Goal: Information Seeking & Learning: Learn about a topic

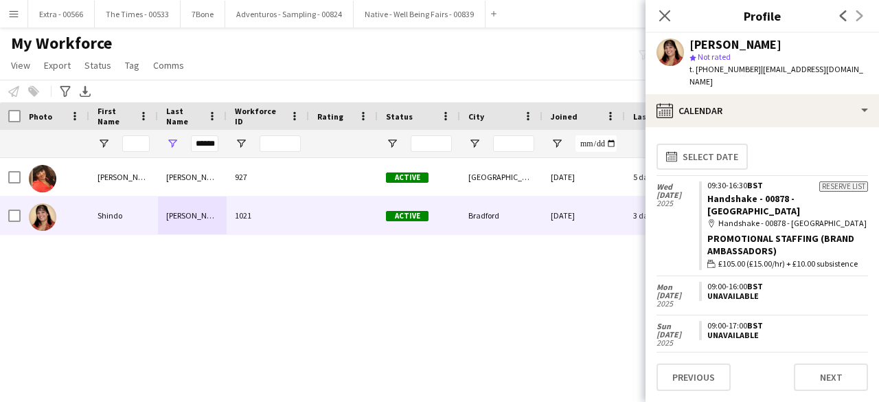
scroll to position [275, 0]
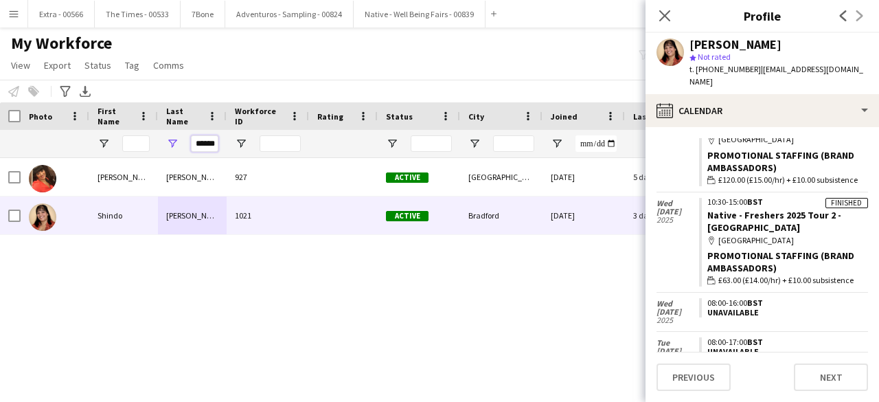
drag, startPoint x: 193, startPoint y: 146, endPoint x: 240, endPoint y: 156, distance: 48.3
click at [220, 145] on div "******" at bounding box center [192, 143] width 69 height 27
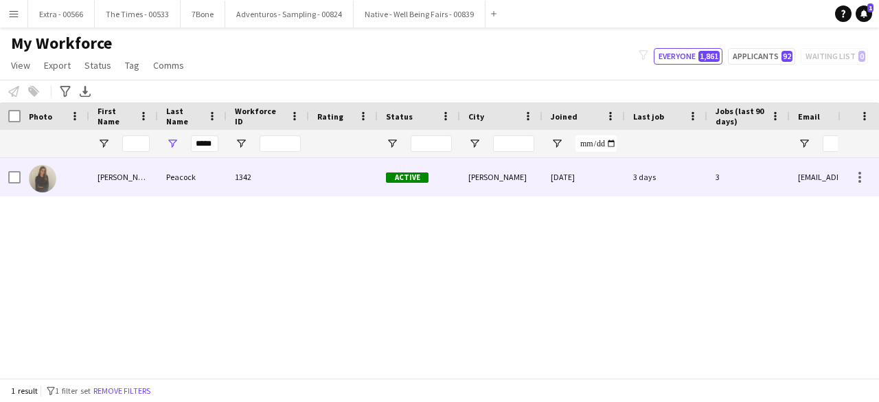
click at [197, 182] on div "Peacock" at bounding box center [192, 177] width 69 height 38
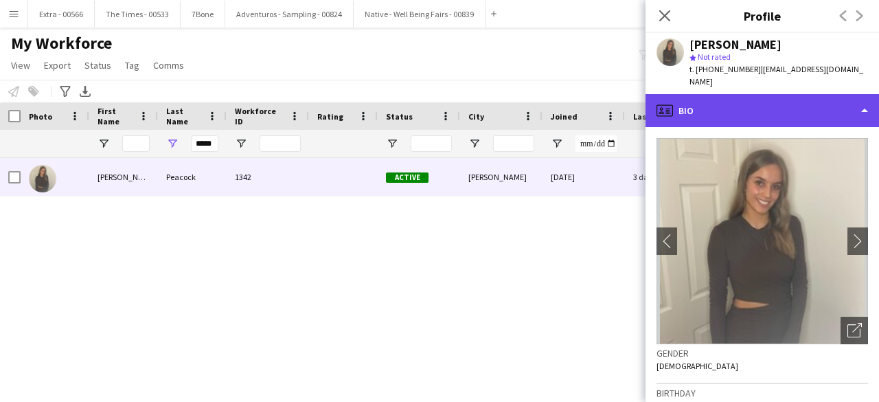
click at [857, 100] on div "profile Bio" at bounding box center [761, 110] width 233 height 33
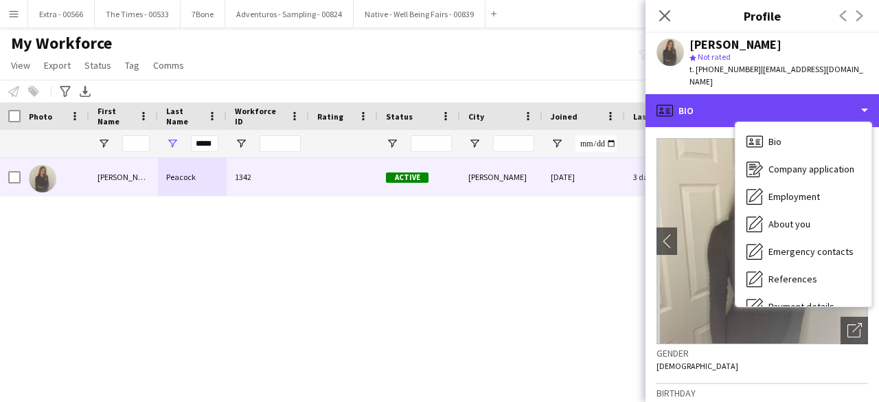
scroll to position [129, 0]
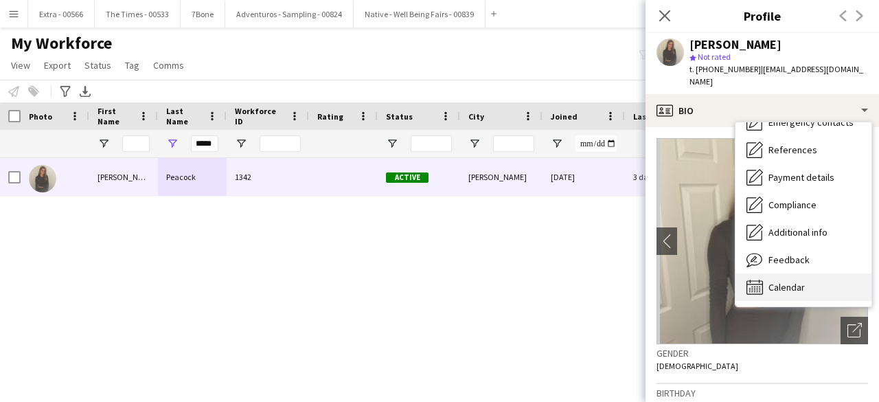
click at [791, 281] on span "Calendar" at bounding box center [786, 287] width 36 height 12
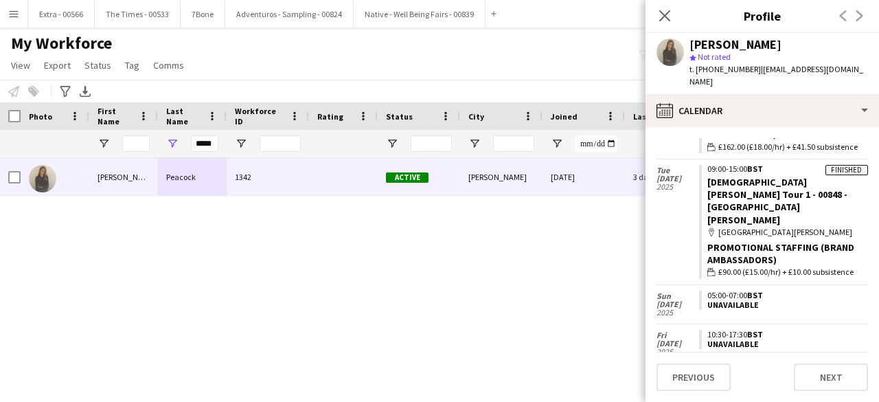
scroll to position [368, 0]
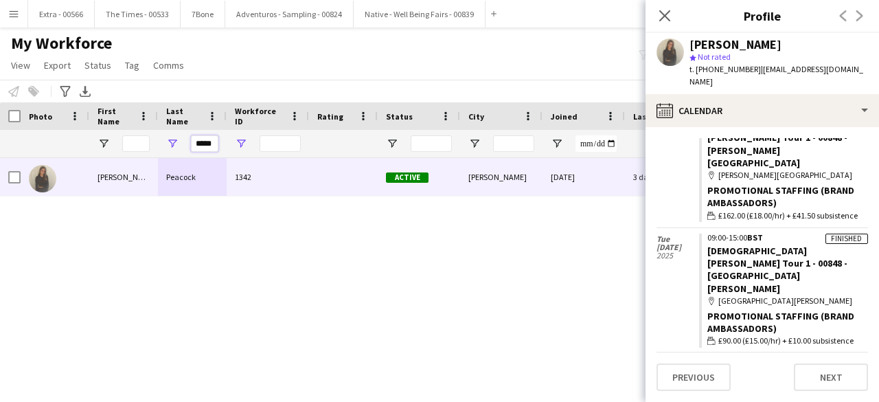
drag, startPoint x: 194, startPoint y: 146, endPoint x: 239, endPoint y: 141, distance: 45.0
click at [239, 141] on div "*****" at bounding box center [734, 143] width 1468 height 27
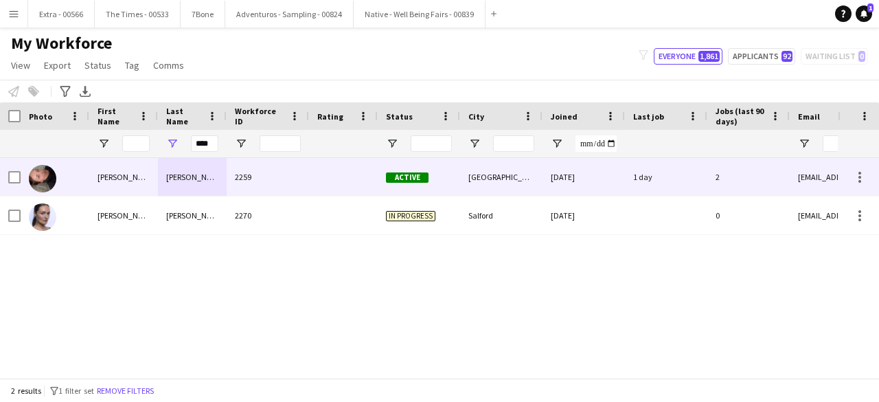
click at [127, 178] on div "[PERSON_NAME]" at bounding box center [123, 177] width 69 height 38
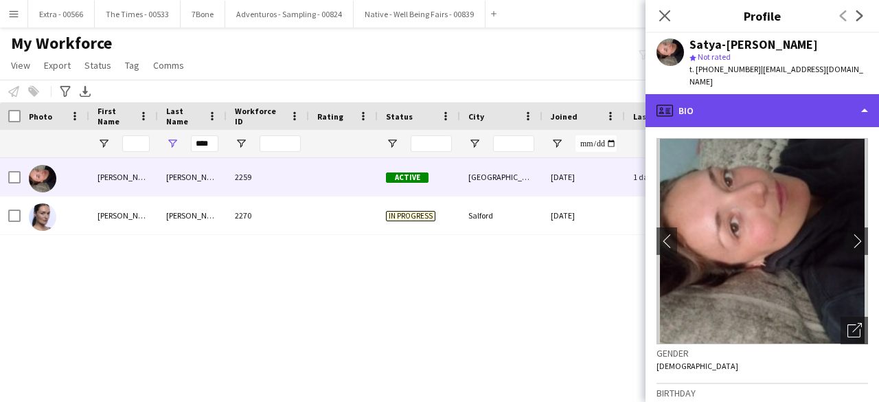
click at [864, 98] on div "profile Bio" at bounding box center [761, 110] width 233 height 33
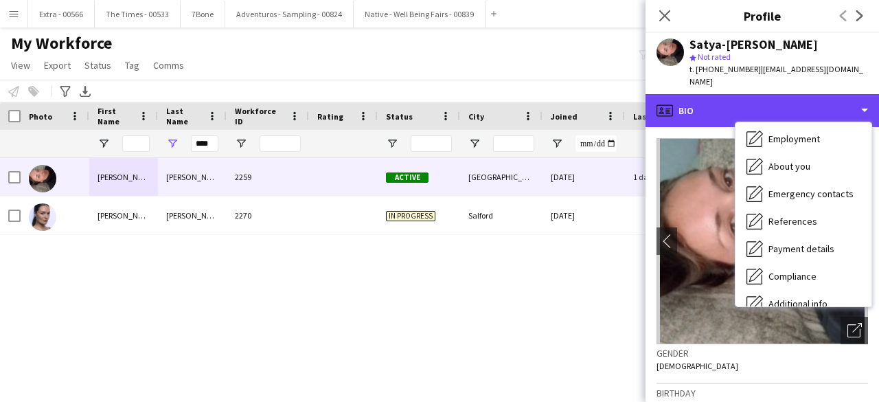
scroll to position [129, 0]
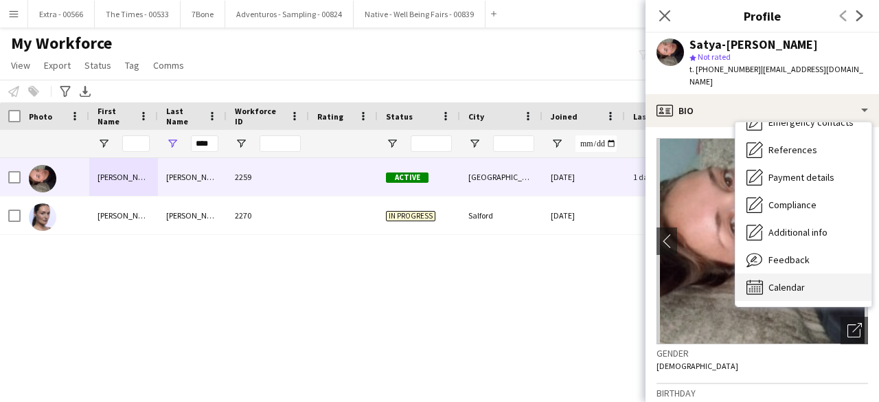
click at [793, 281] on span "Calendar" at bounding box center [786, 287] width 36 height 12
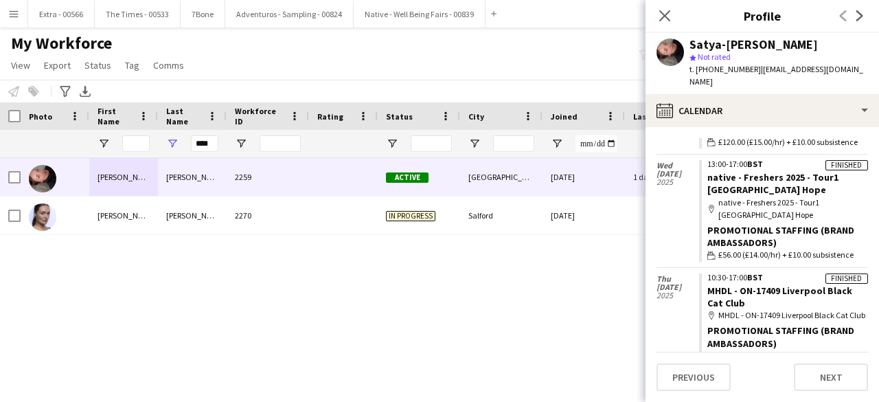
scroll to position [323, 0]
drag, startPoint x: 212, startPoint y: 144, endPoint x: 179, endPoint y: 145, distance: 33.7
click at [179, 145] on div "****" at bounding box center [192, 143] width 69 height 27
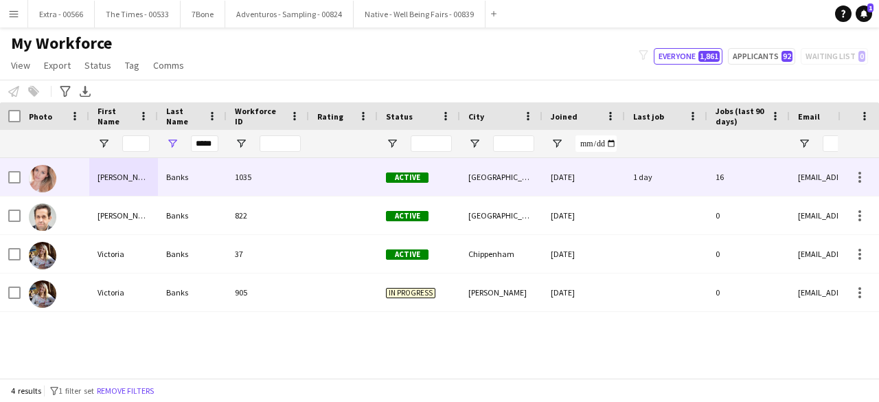
click at [129, 176] on div "[PERSON_NAME]" at bounding box center [123, 177] width 69 height 38
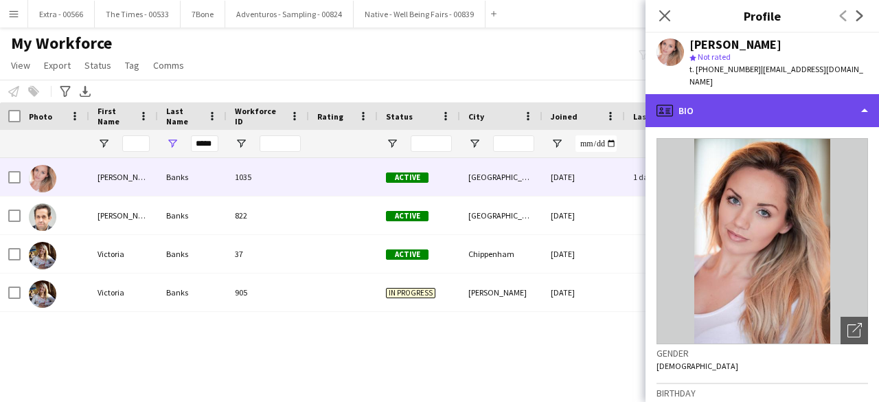
click at [862, 97] on div "profile Bio" at bounding box center [761, 110] width 233 height 33
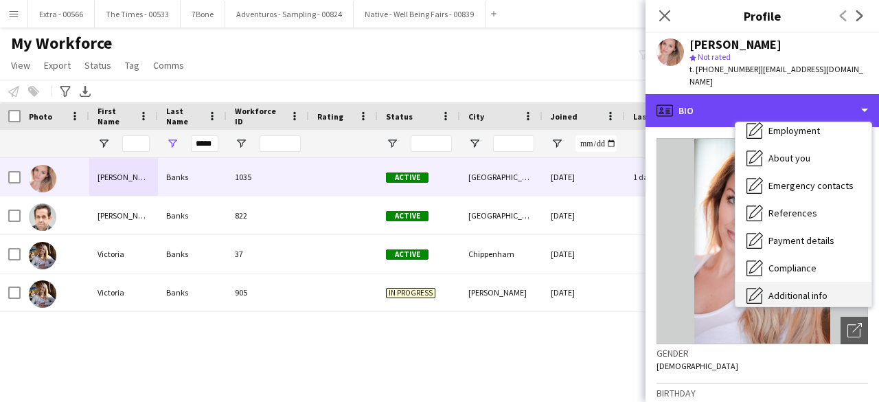
scroll to position [129, 0]
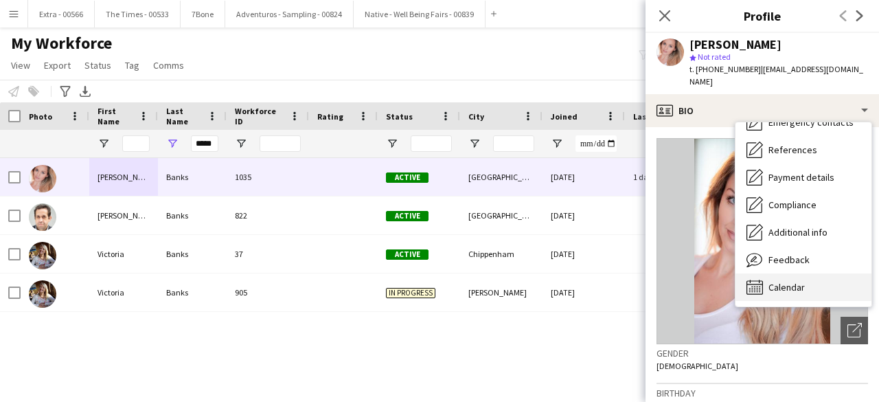
click at [790, 281] on span "Calendar" at bounding box center [786, 287] width 36 height 12
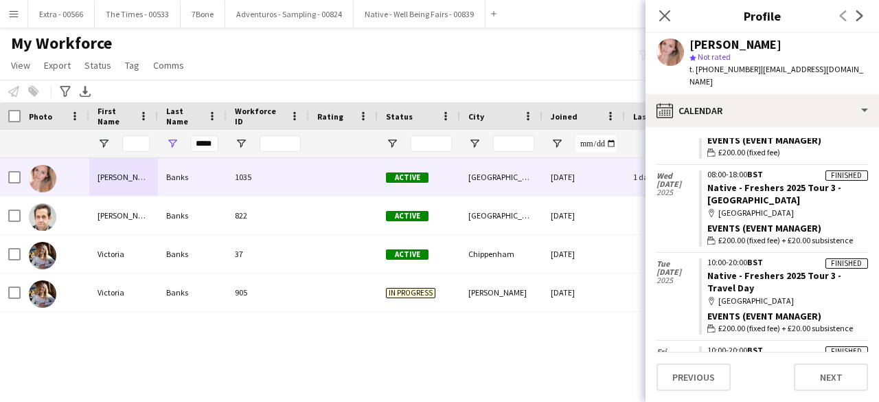
scroll to position [1335, 0]
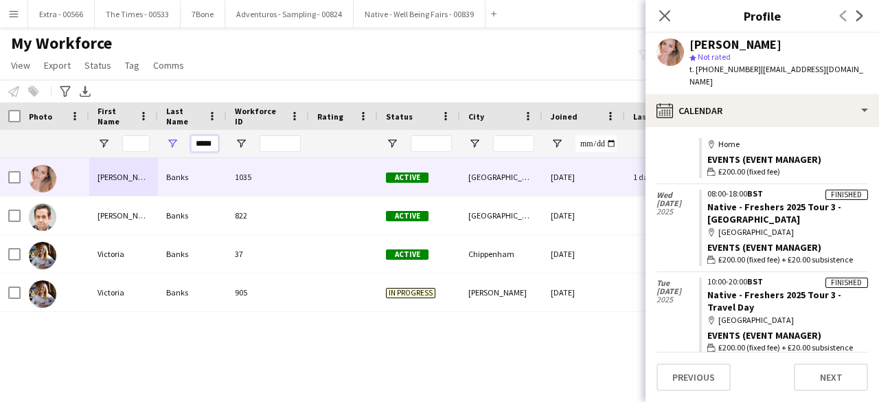
drag, startPoint x: 195, startPoint y: 145, endPoint x: 224, endPoint y: 144, distance: 28.9
click at [224, 144] on div "*****" at bounding box center [192, 143] width 69 height 27
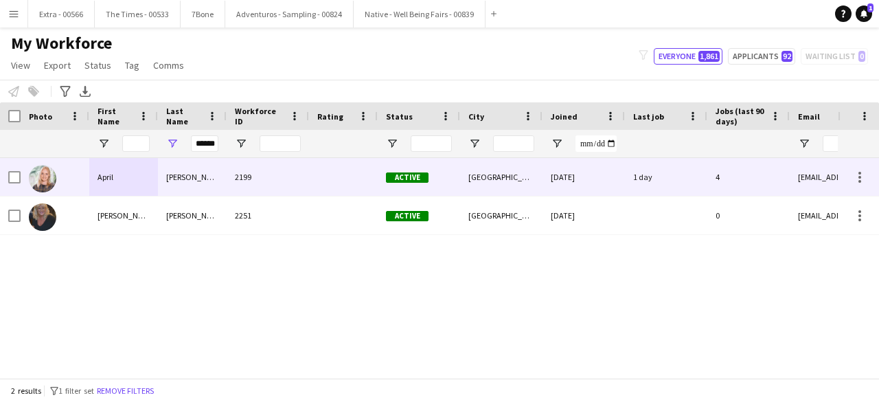
click at [146, 183] on div "April" at bounding box center [123, 177] width 69 height 38
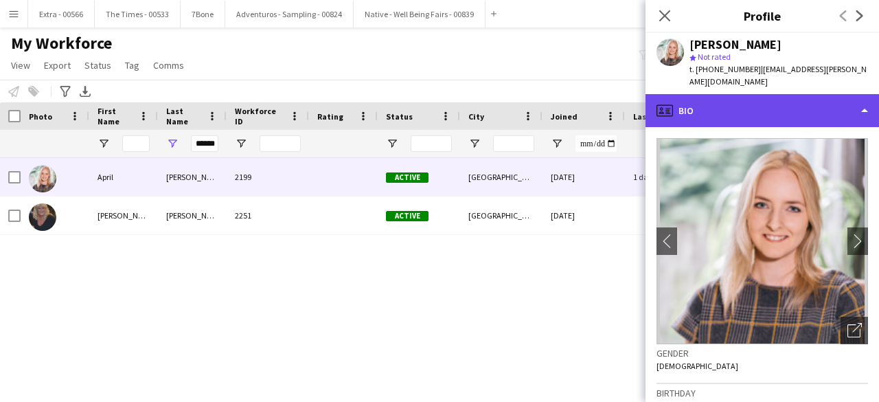
click at [856, 101] on div "profile Bio" at bounding box center [761, 110] width 233 height 33
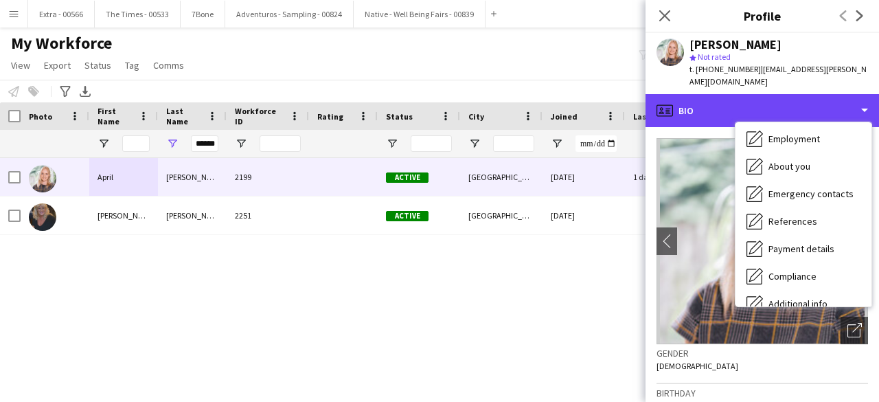
scroll to position [129, 0]
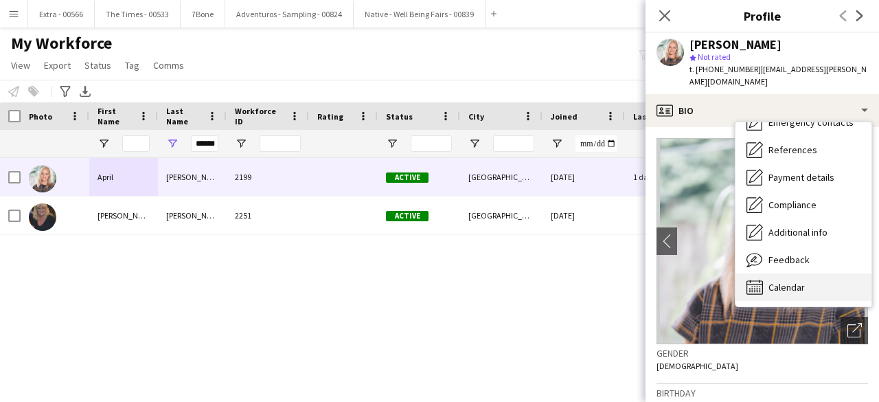
click at [799, 281] on span "Calendar" at bounding box center [786, 287] width 36 height 12
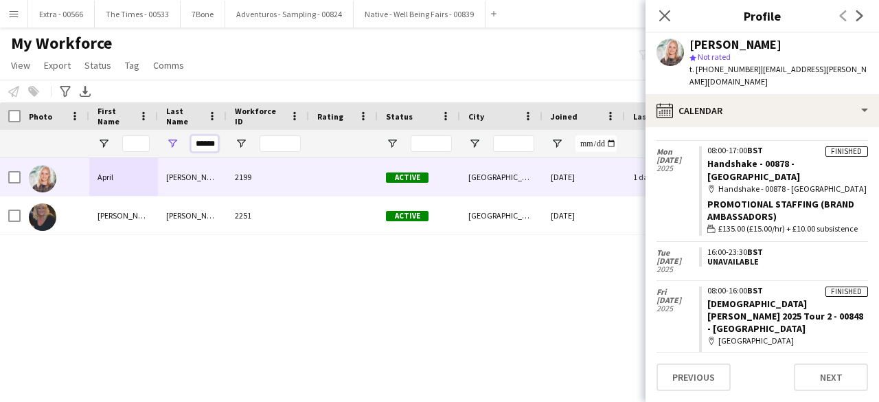
scroll to position [0, 1]
drag, startPoint x: 196, startPoint y: 144, endPoint x: 224, endPoint y: 141, distance: 27.6
click at [224, 141] on div "******" at bounding box center [192, 143] width 69 height 27
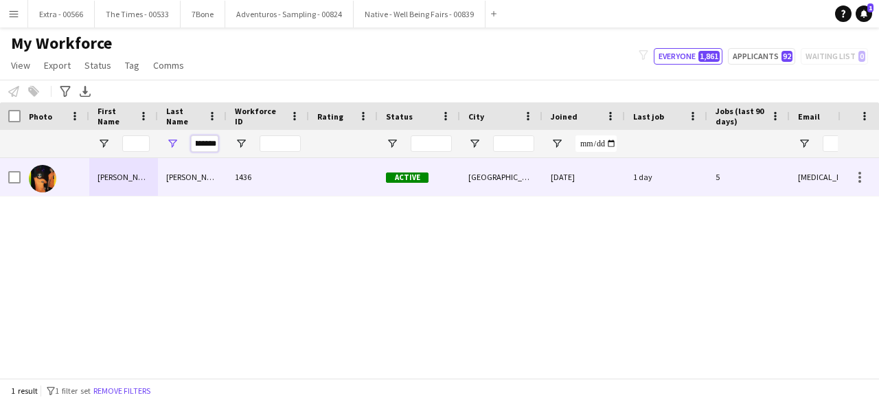
type input "********"
click at [191, 187] on div "[PERSON_NAME]" at bounding box center [192, 177] width 69 height 38
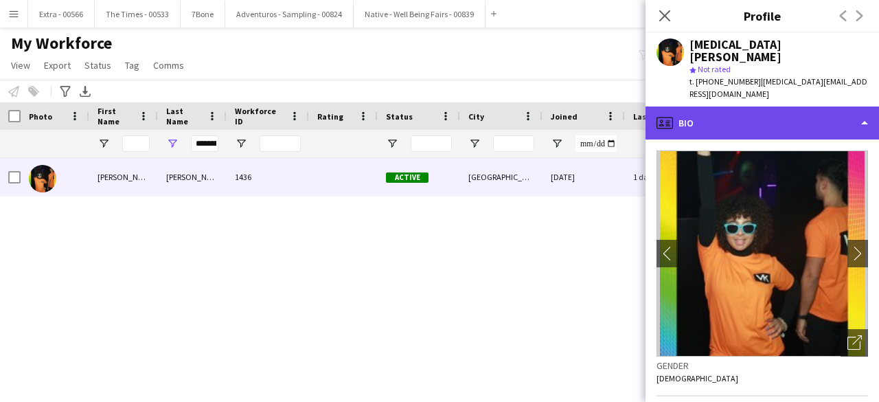
click at [864, 106] on div "profile Bio" at bounding box center [761, 122] width 233 height 33
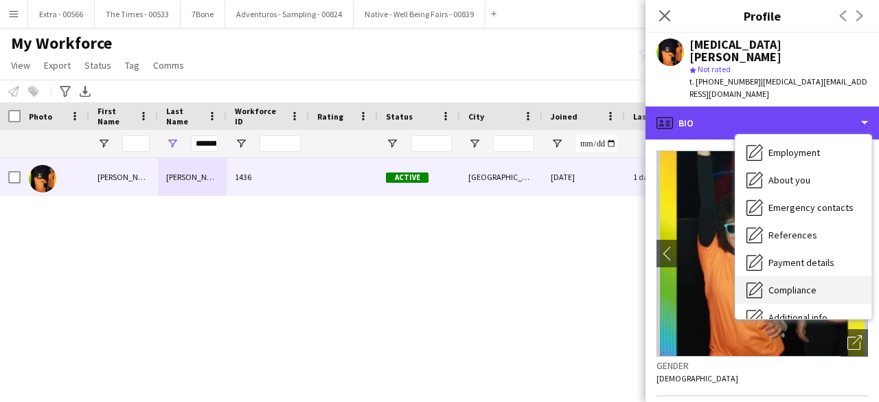
scroll to position [129, 0]
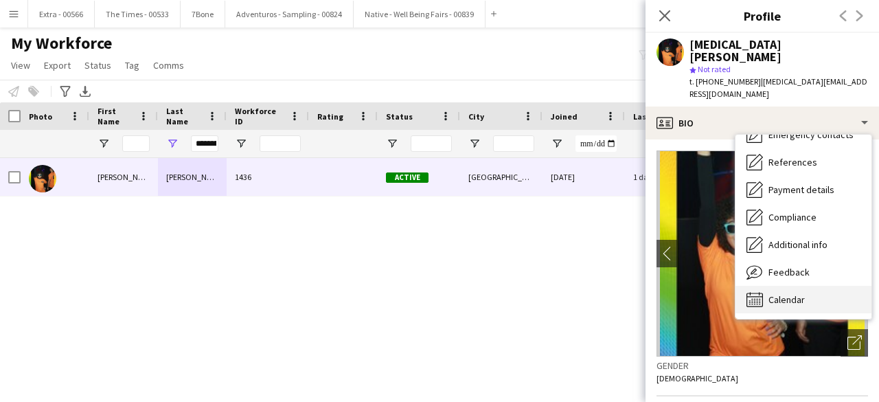
click at [816, 286] on div "Calendar Calendar" at bounding box center [803, 299] width 136 height 27
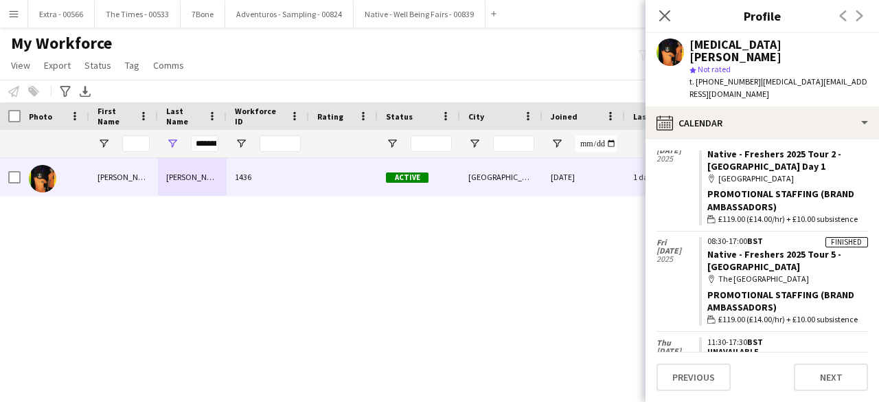
scroll to position [667, 0]
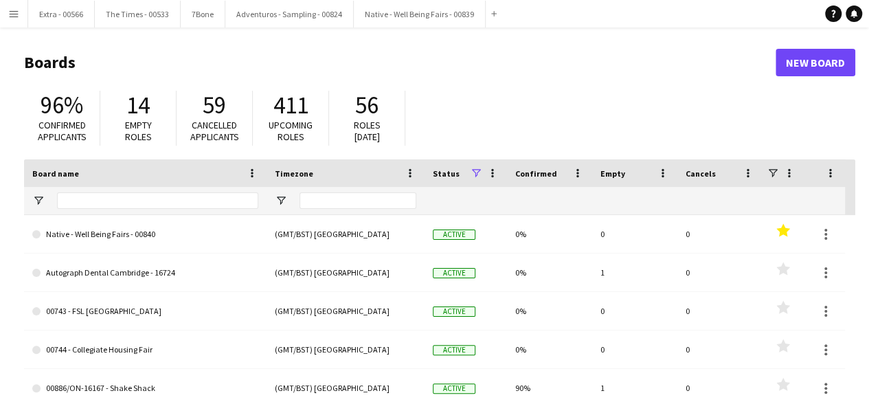
click at [19, 8] on button "Menu" at bounding box center [13, 13] width 27 height 27
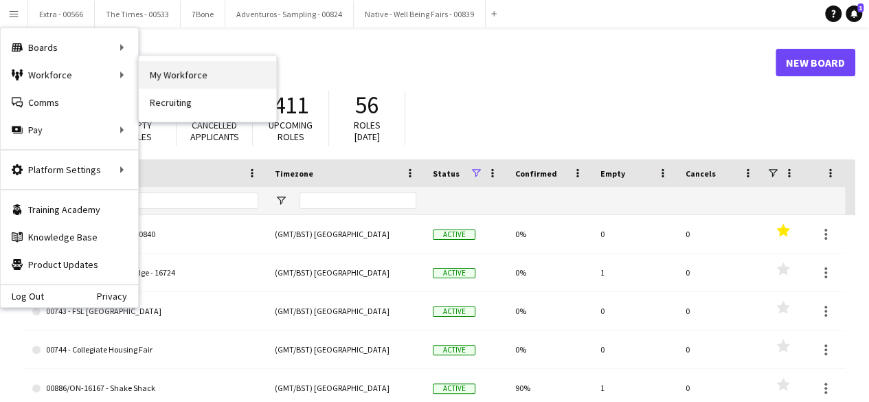
click at [180, 76] on link "My Workforce" at bounding box center [207, 74] width 137 height 27
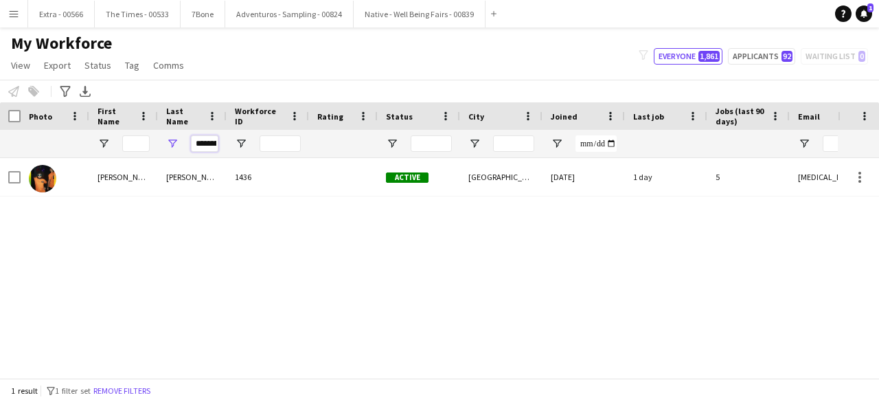
scroll to position [0, 5]
drag, startPoint x: 196, startPoint y: 145, endPoint x: 260, endPoint y: 136, distance: 64.5
click at [260, 136] on div "********" at bounding box center [734, 143] width 1468 height 27
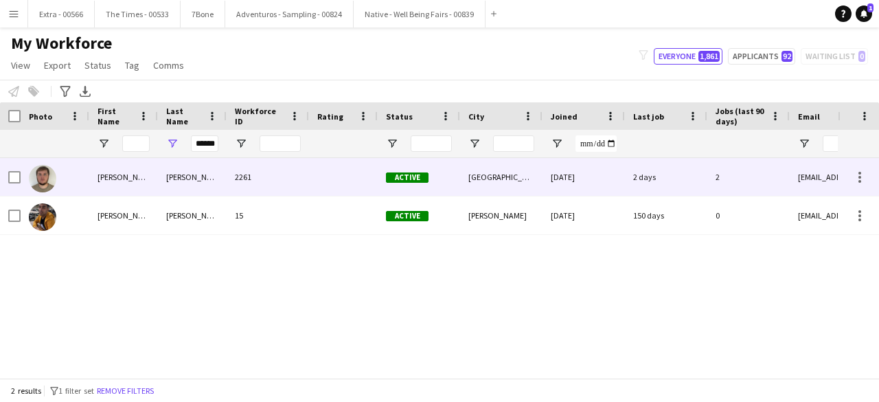
click at [170, 185] on div "Porter" at bounding box center [192, 177] width 69 height 38
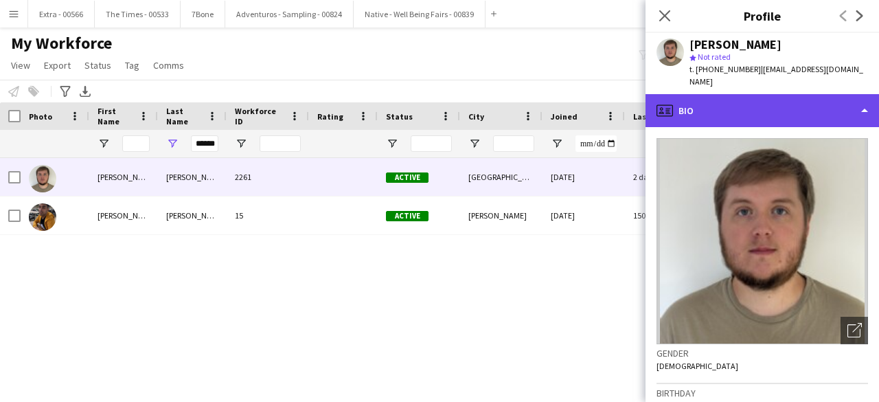
click at [867, 108] on div "profile Bio" at bounding box center [761, 110] width 233 height 33
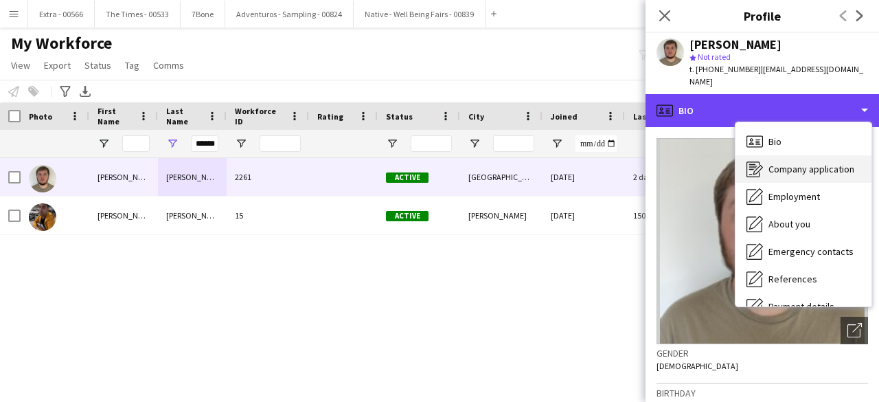
scroll to position [129, 0]
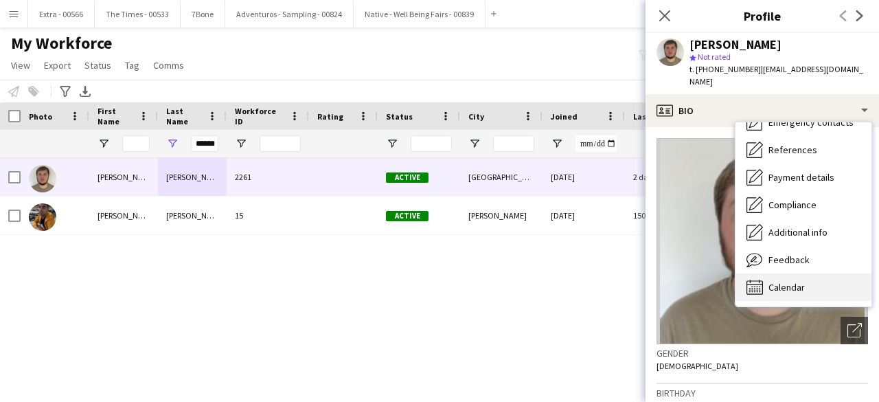
click at [795, 281] on span "Calendar" at bounding box center [786, 287] width 36 height 12
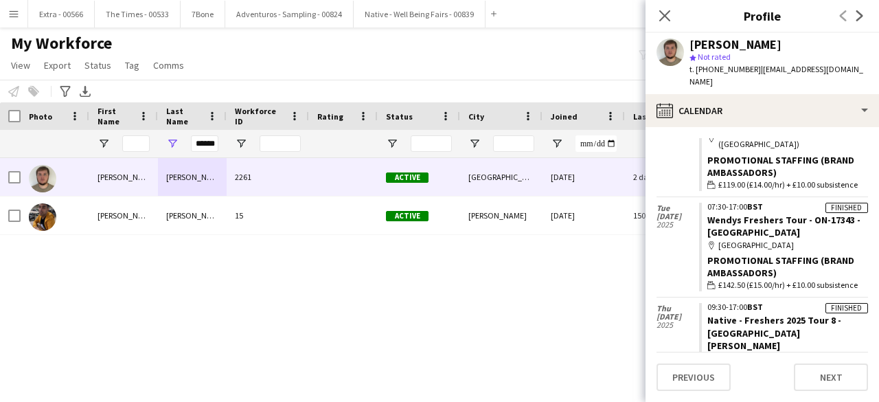
scroll to position [198, 0]
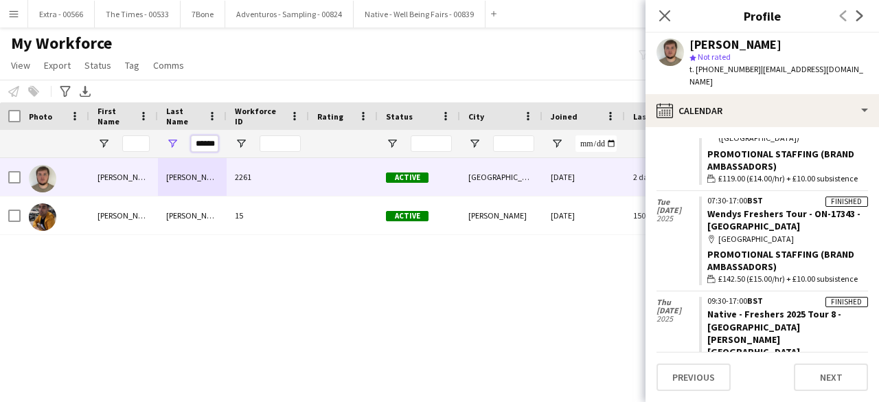
drag, startPoint x: 195, startPoint y: 144, endPoint x: 219, endPoint y: 141, distance: 24.1
click at [219, 141] on div "******" at bounding box center [192, 143] width 69 height 27
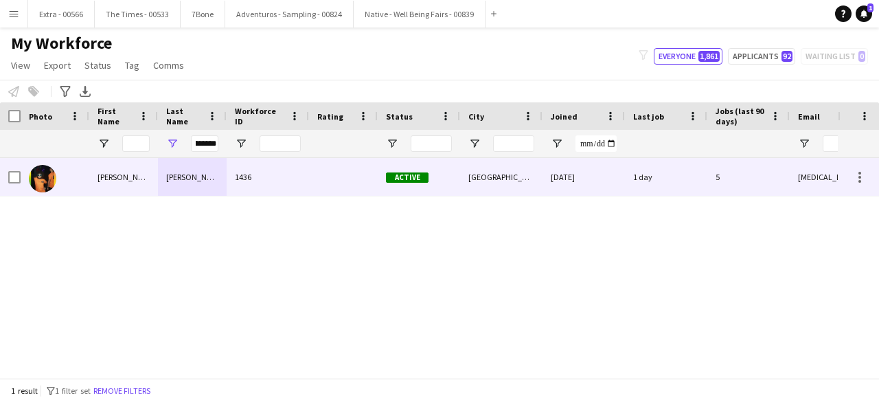
click at [117, 183] on div "[PERSON_NAME]" at bounding box center [123, 177] width 69 height 38
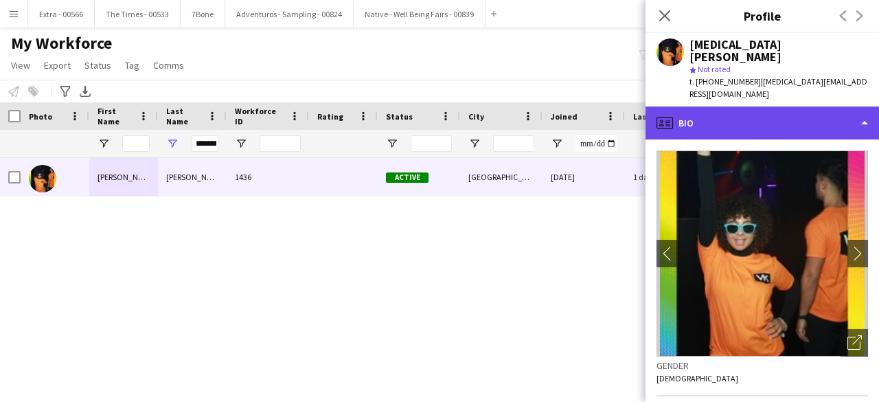
click at [833, 106] on div "profile Bio" at bounding box center [761, 122] width 233 height 33
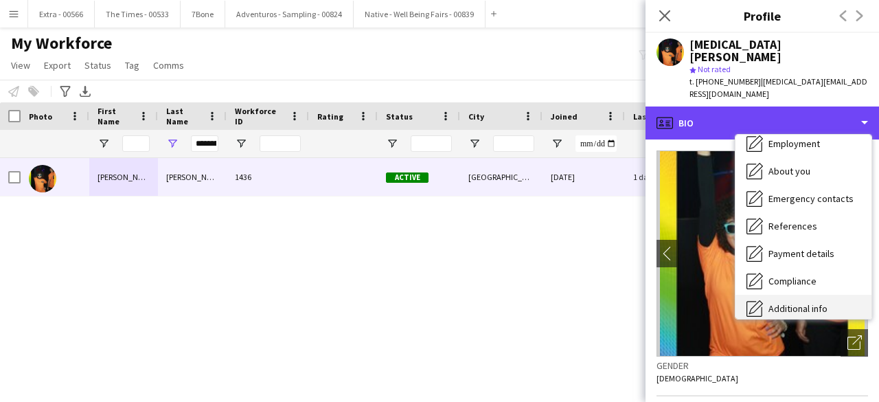
scroll to position [129, 0]
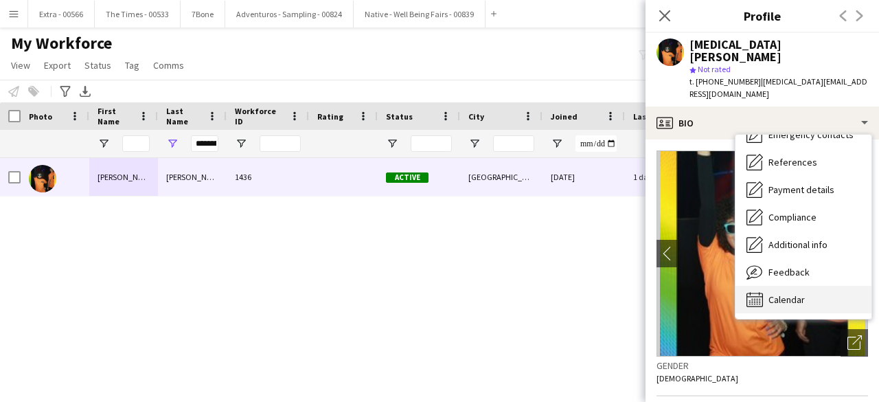
click at [789, 286] on div "Calendar Calendar" at bounding box center [803, 299] width 136 height 27
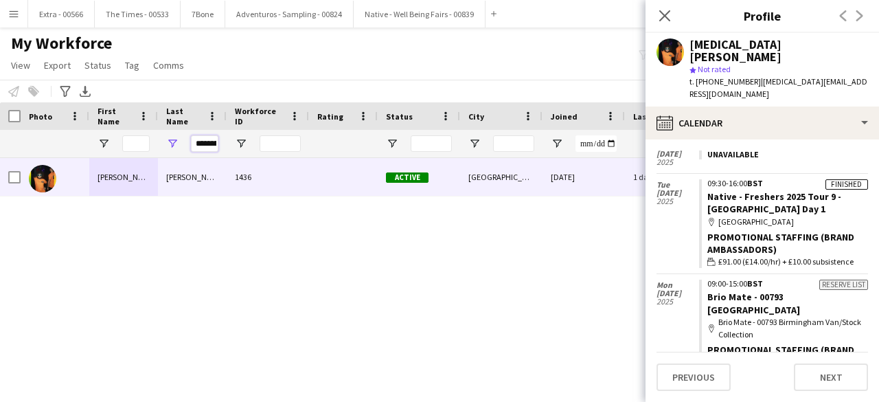
scroll to position [0, 5]
drag, startPoint x: 196, startPoint y: 142, endPoint x: 243, endPoint y: 141, distance: 46.7
click at [243, 141] on div "********" at bounding box center [734, 143] width 1468 height 27
type input "*"
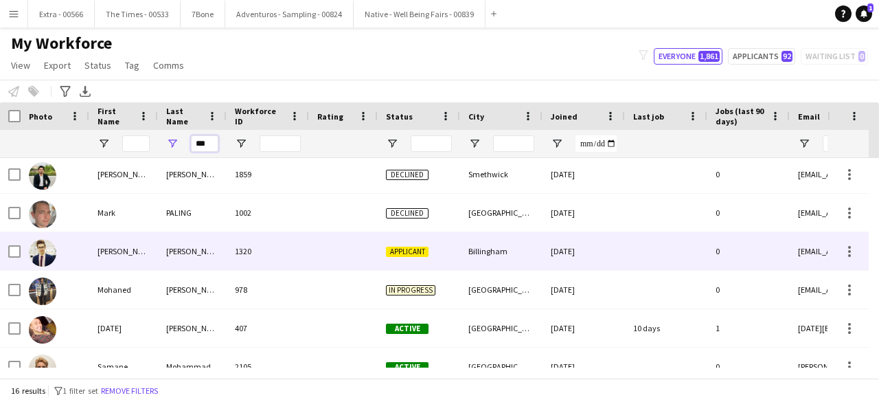
scroll to position [206, 0]
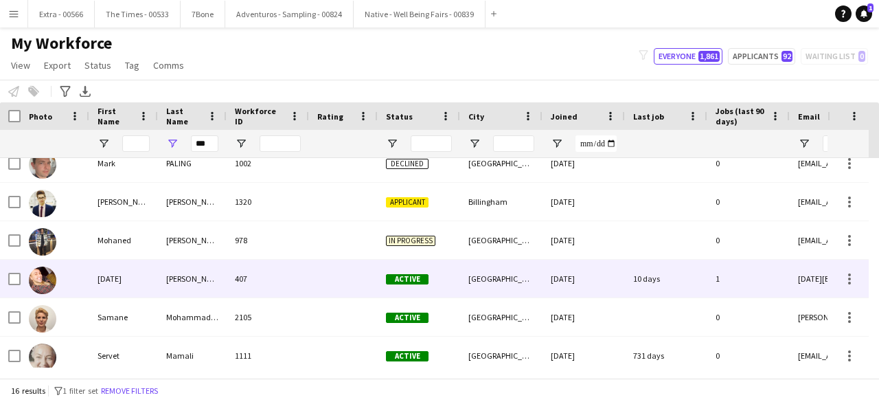
click at [165, 284] on div "Ali" at bounding box center [192, 279] width 69 height 38
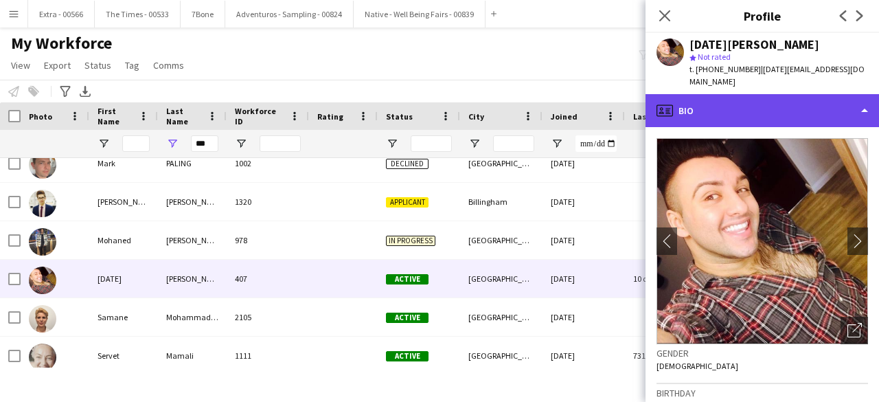
click at [858, 99] on div "profile Bio" at bounding box center [761, 110] width 233 height 33
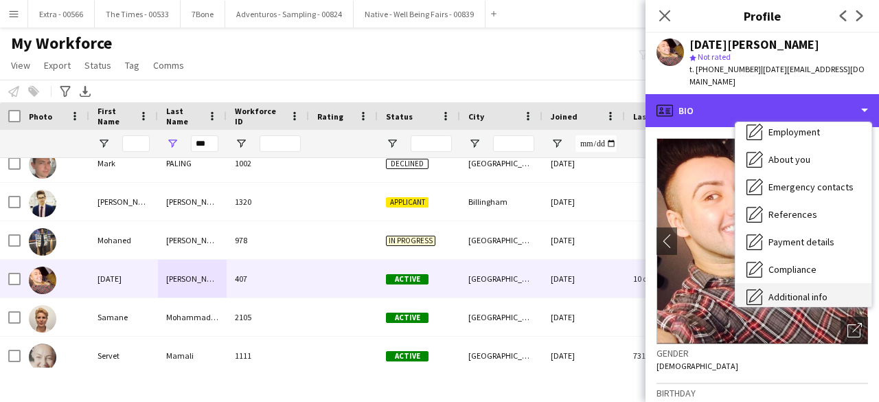
scroll to position [129, 0]
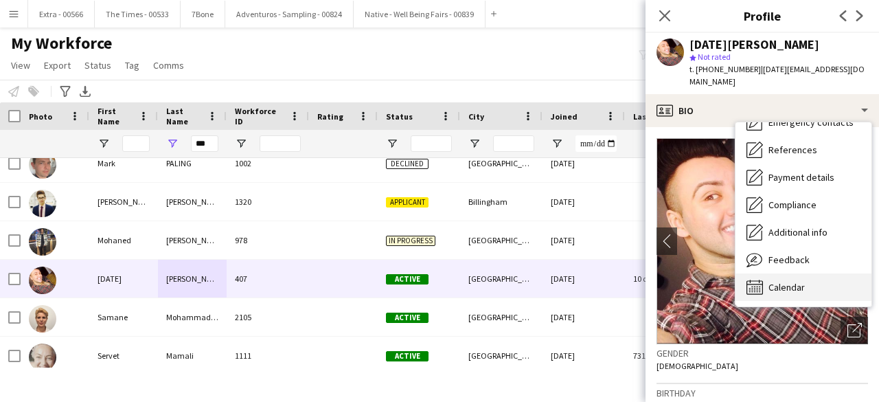
click at [812, 273] on div "Calendar Calendar" at bounding box center [803, 286] width 136 height 27
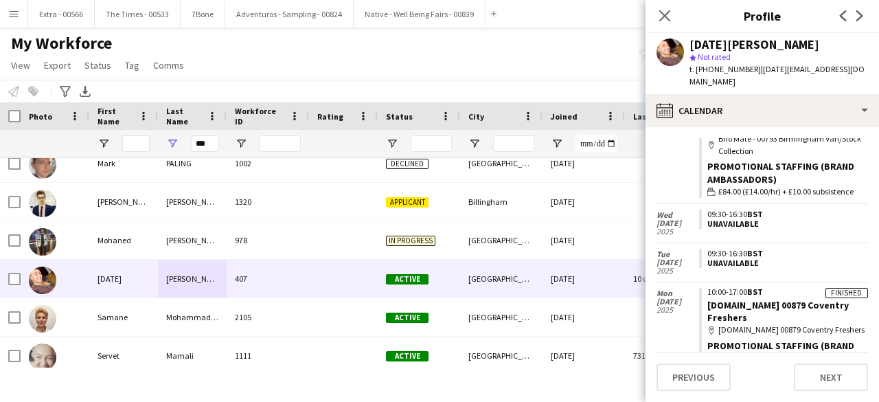
scroll to position [795, 0]
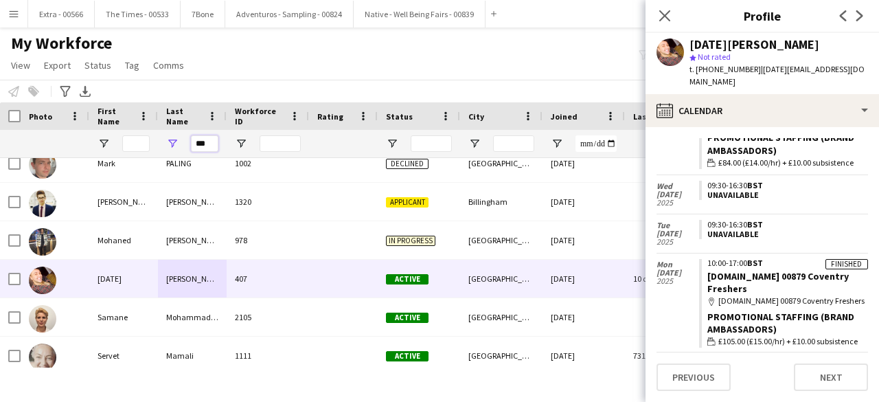
drag, startPoint x: 211, startPoint y: 146, endPoint x: 177, endPoint y: 144, distance: 34.4
click at [177, 144] on div "***" at bounding box center [192, 143] width 69 height 27
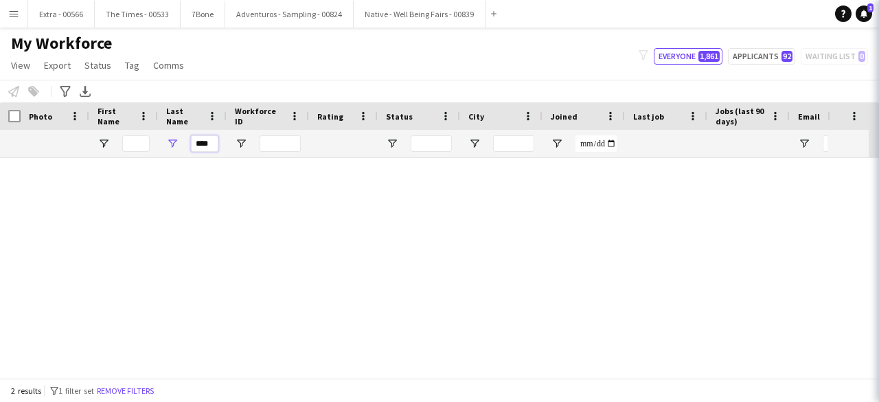
scroll to position [0, 0]
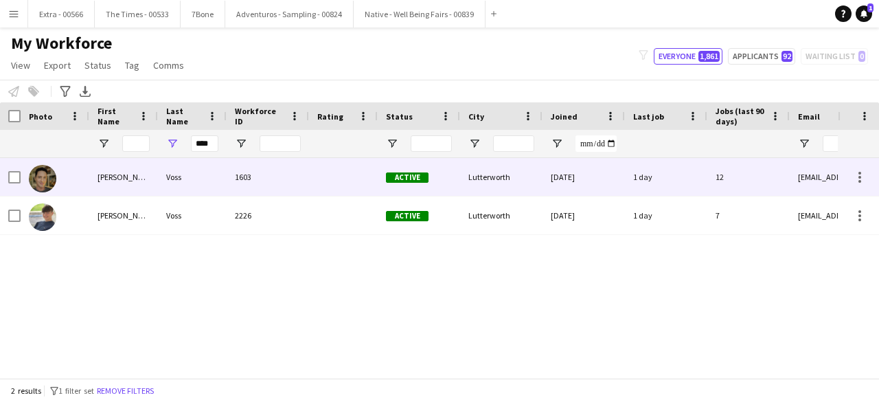
click at [112, 172] on div "Steven" at bounding box center [123, 177] width 69 height 38
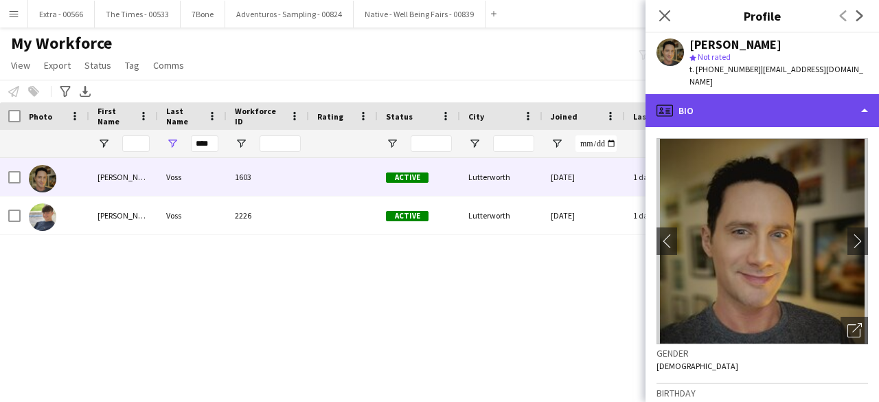
click at [854, 98] on div "profile Bio" at bounding box center [761, 110] width 233 height 33
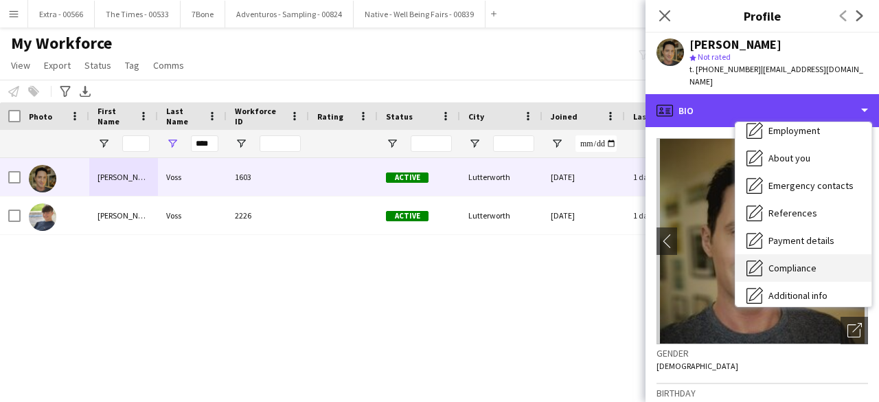
scroll to position [129, 0]
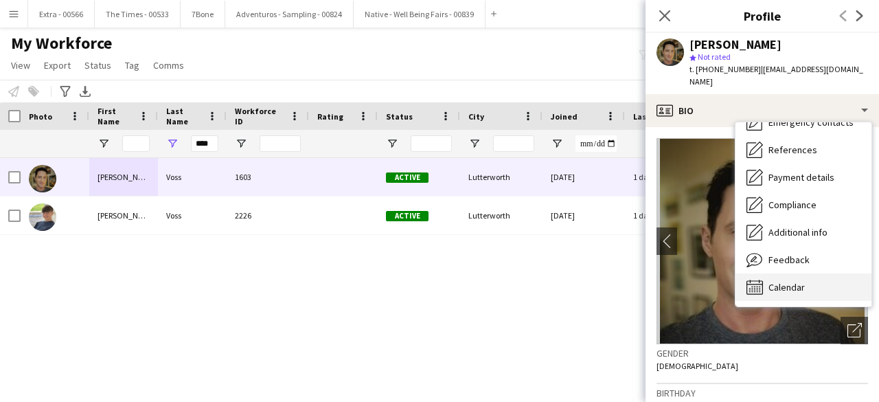
click at [806, 273] on div "Calendar Calendar" at bounding box center [803, 286] width 136 height 27
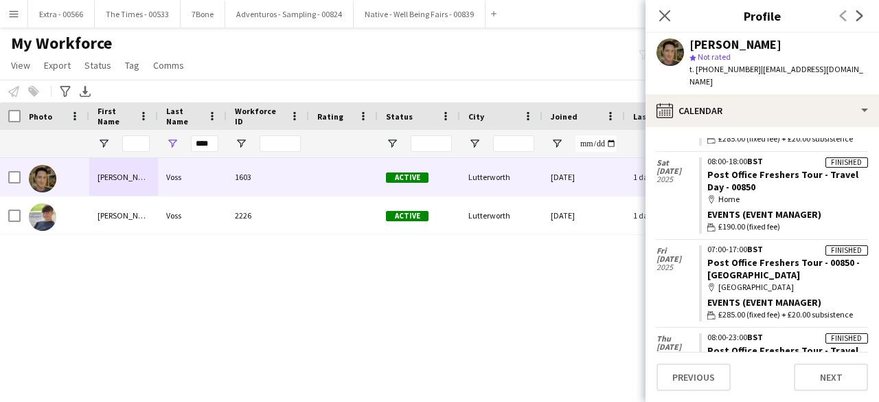
scroll to position [1236, 0]
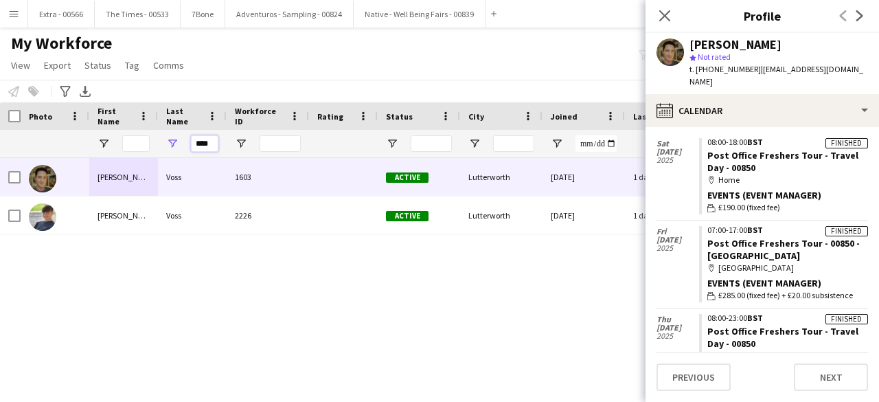
drag, startPoint x: 213, startPoint y: 142, endPoint x: 178, endPoint y: 144, distance: 35.0
click at [179, 143] on div "****" at bounding box center [192, 143] width 69 height 27
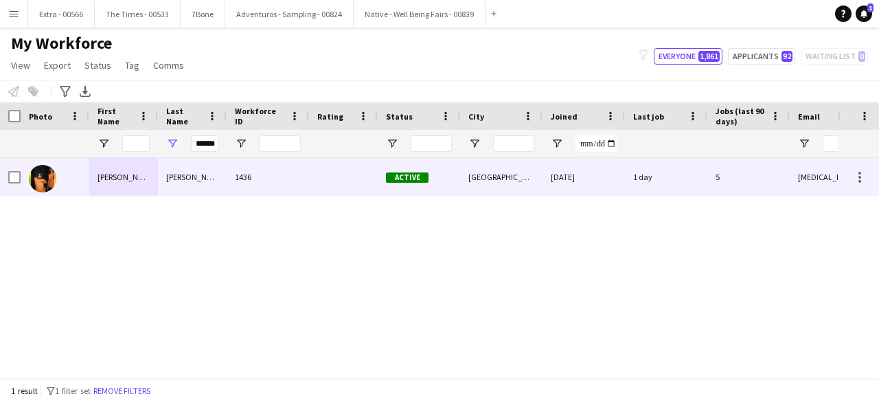
click at [94, 188] on div "[PERSON_NAME]" at bounding box center [123, 177] width 69 height 38
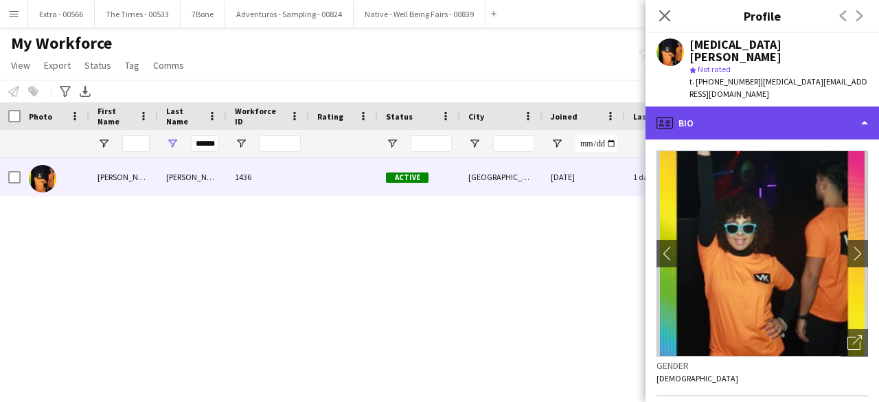
click at [858, 106] on div "profile Bio" at bounding box center [761, 122] width 233 height 33
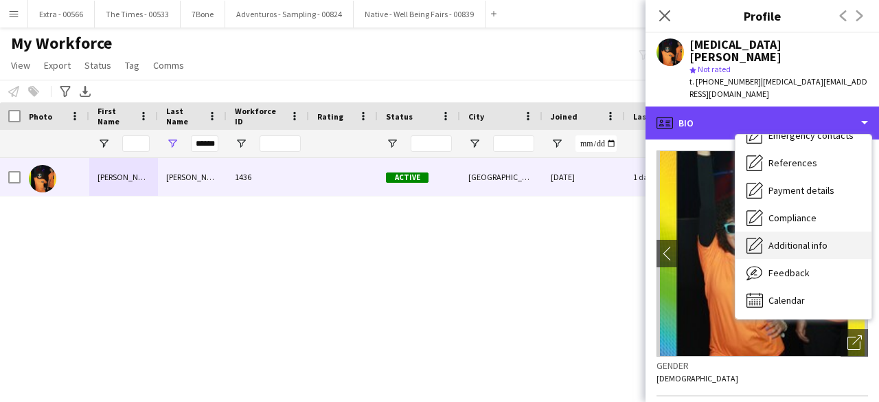
scroll to position [129, 0]
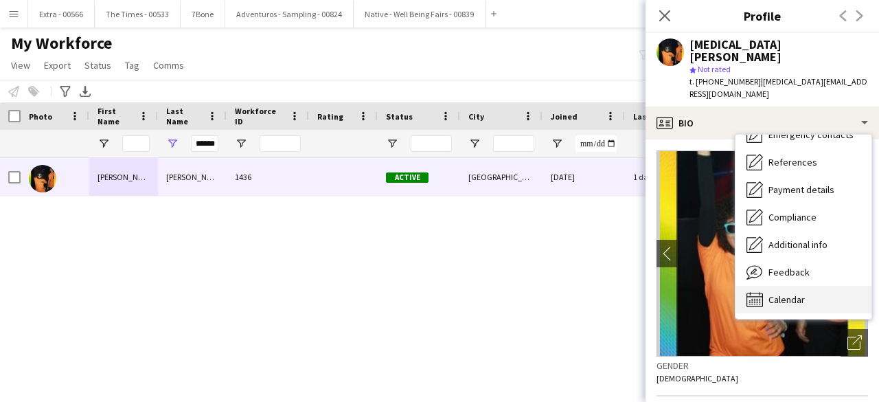
click at [792, 286] on div "Calendar Calendar" at bounding box center [803, 299] width 136 height 27
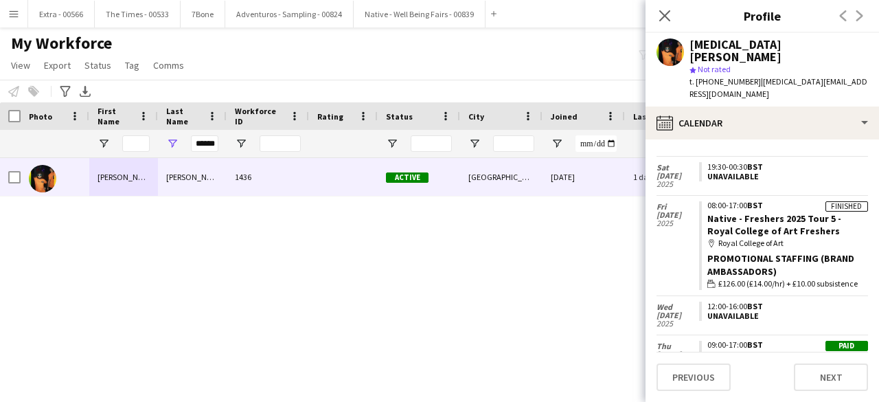
scroll to position [1129, 0]
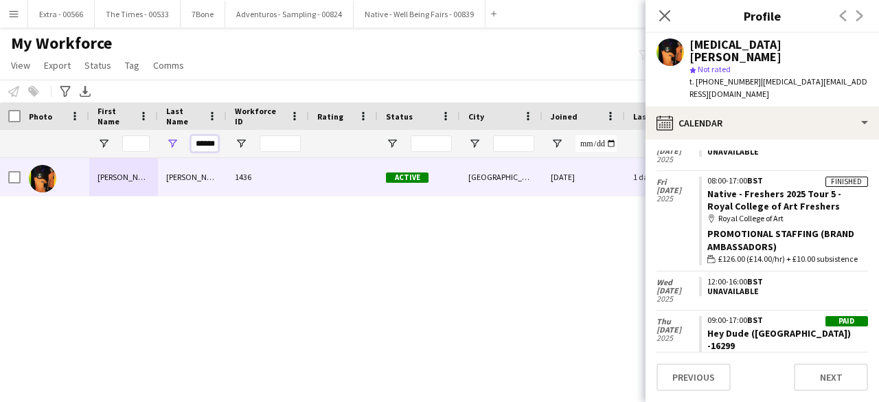
drag, startPoint x: 196, startPoint y: 142, endPoint x: 221, endPoint y: 142, distance: 25.4
click at [221, 142] on div "******" at bounding box center [192, 143] width 69 height 27
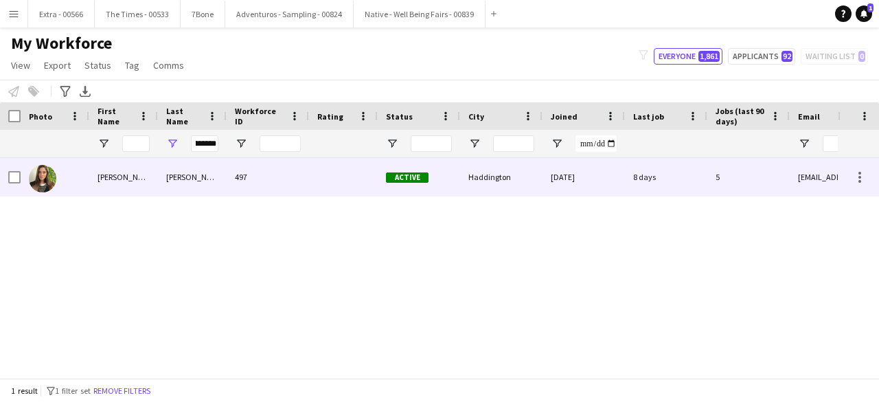
click at [188, 185] on div "Stone smith" at bounding box center [192, 177] width 69 height 38
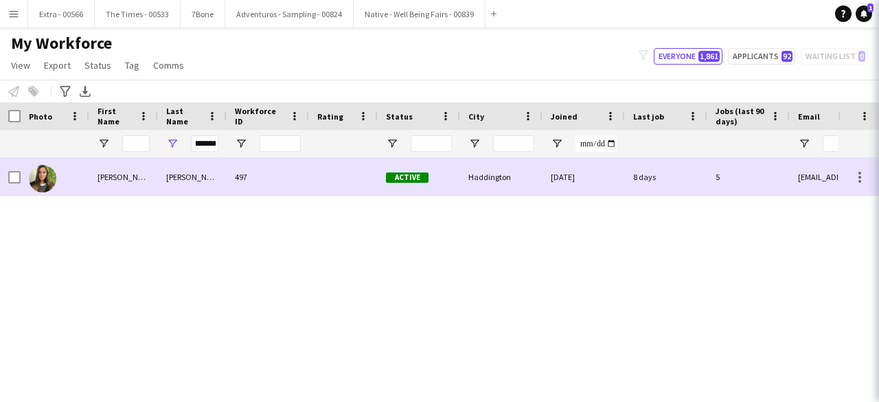
scroll to position [0, 0]
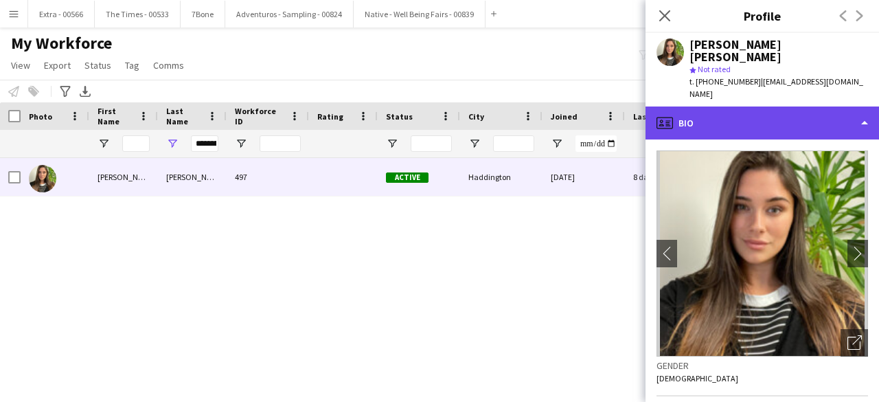
click at [868, 106] on div "profile Bio" at bounding box center [761, 122] width 233 height 33
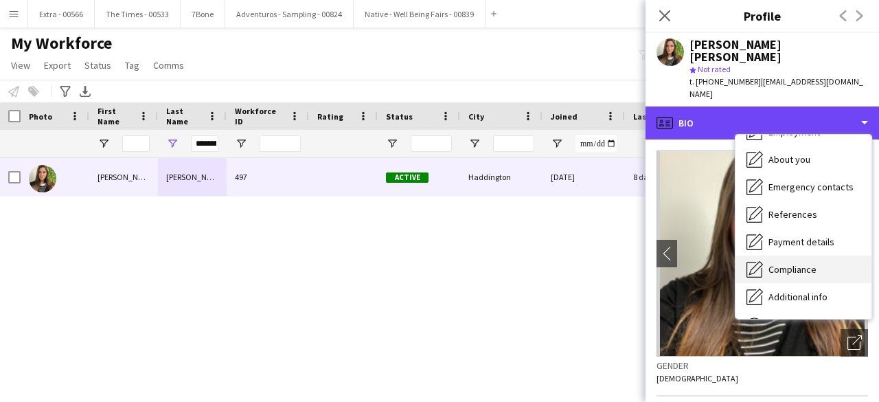
scroll to position [129, 0]
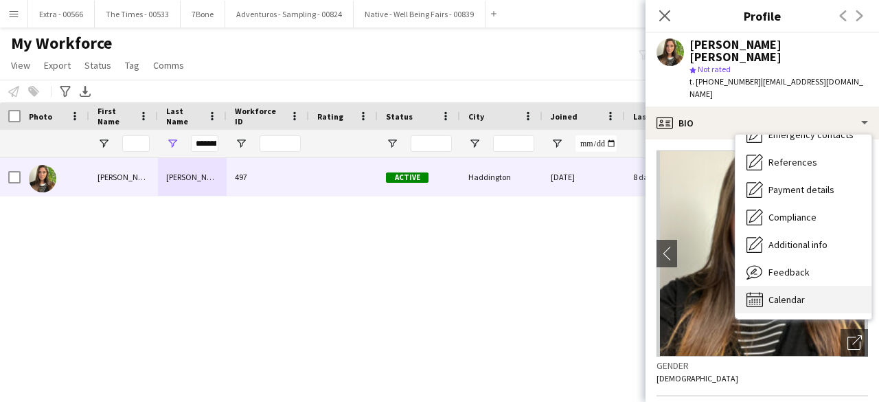
click at [799, 293] on span "Calendar" at bounding box center [786, 299] width 36 height 12
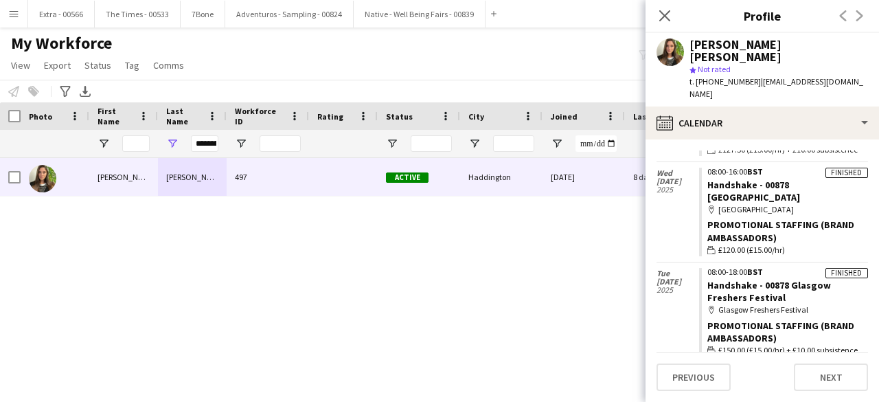
scroll to position [824, 0]
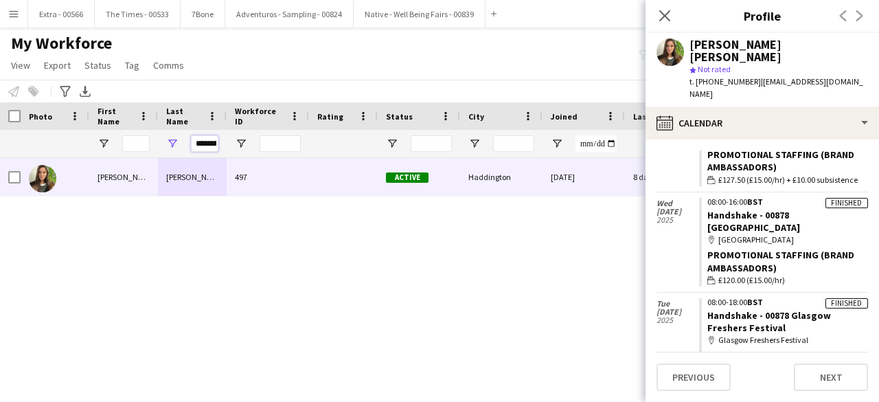
drag, startPoint x: 194, startPoint y: 145, endPoint x: 221, endPoint y: 140, distance: 27.2
click at [221, 140] on div "**********" at bounding box center [192, 143] width 69 height 27
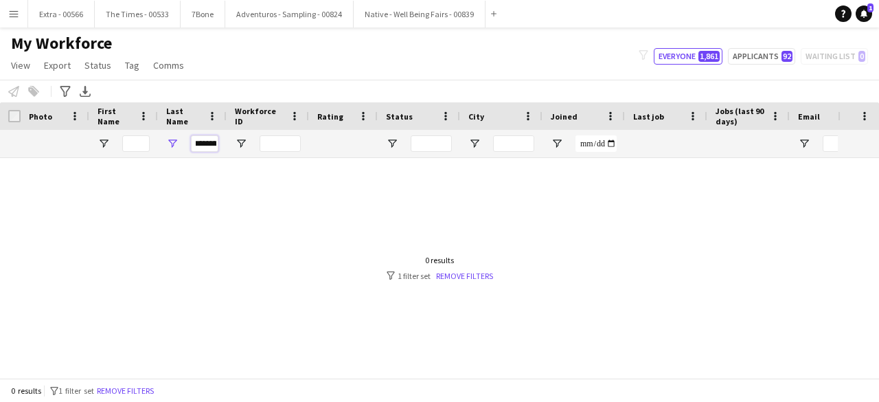
scroll to position [0, 0]
drag, startPoint x: 216, startPoint y: 142, endPoint x: 191, endPoint y: 146, distance: 25.6
click at [191, 146] on input "*********" at bounding box center [204, 143] width 27 height 16
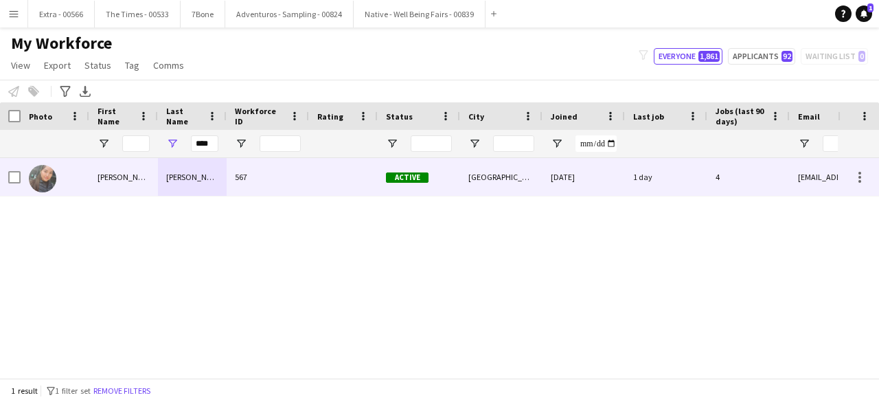
click at [144, 174] on div "Li-Quan" at bounding box center [123, 177] width 69 height 38
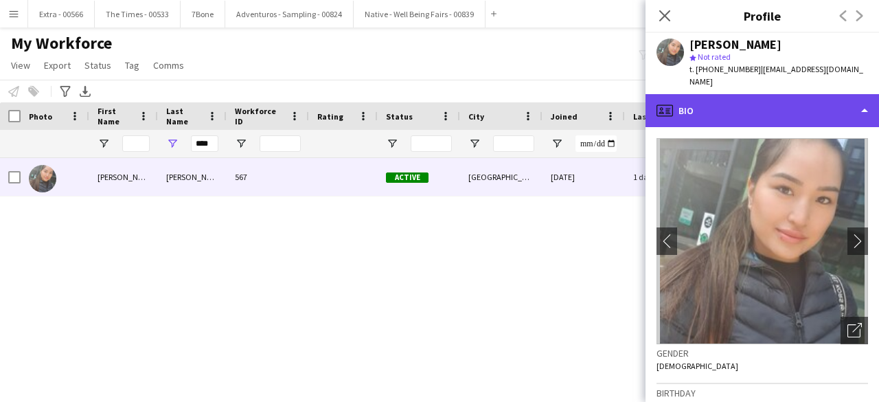
click at [871, 104] on div "profile Bio" at bounding box center [761, 110] width 233 height 33
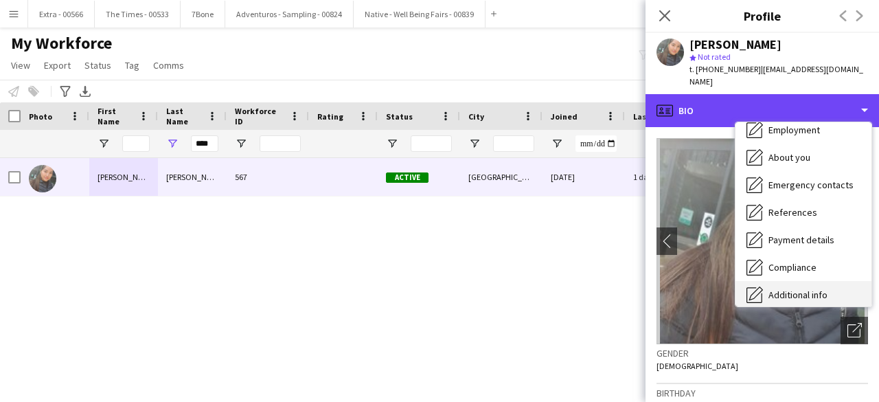
scroll to position [129, 0]
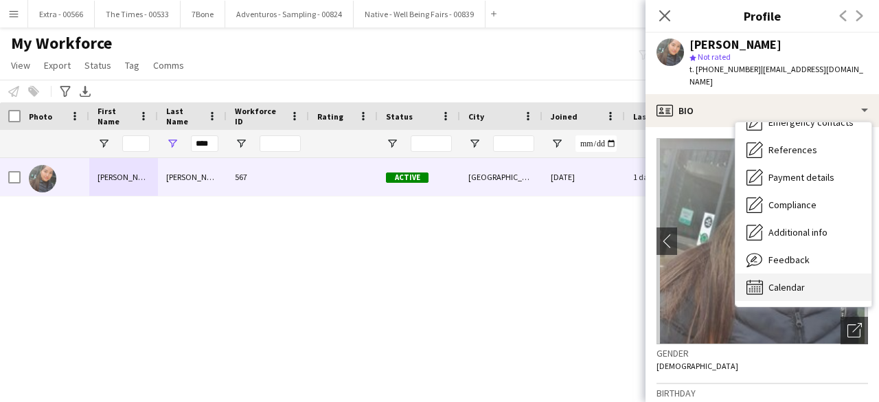
click at [790, 281] on span "Calendar" at bounding box center [786, 287] width 36 height 12
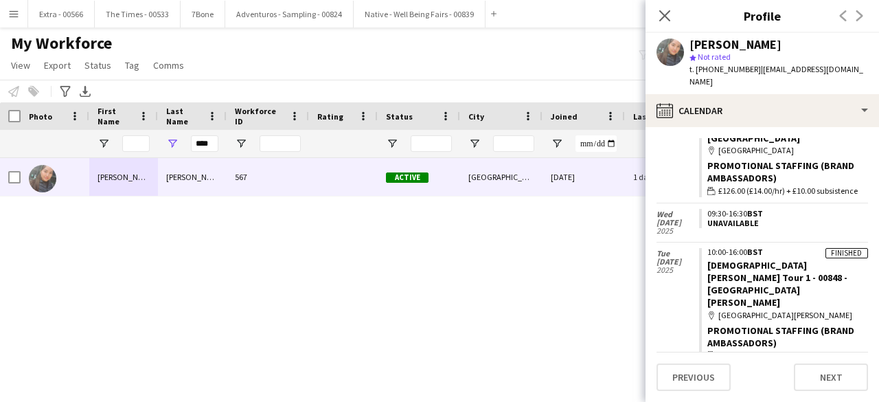
scroll to position [1233, 0]
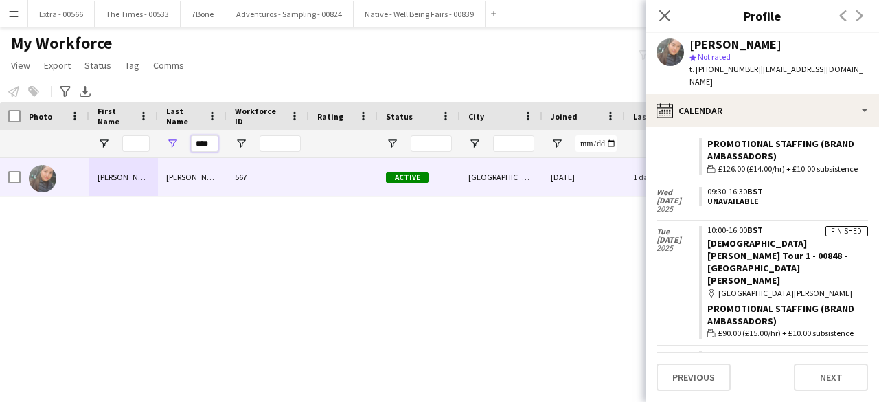
drag, startPoint x: 214, startPoint y: 146, endPoint x: 172, endPoint y: 143, distance: 42.0
click at [172, 143] on div "****" at bounding box center [192, 143] width 69 height 27
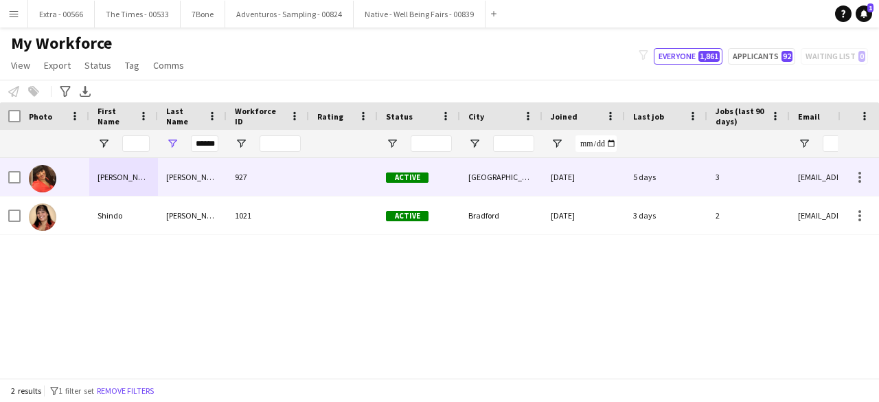
click at [124, 181] on div "[PERSON_NAME]" at bounding box center [123, 177] width 69 height 38
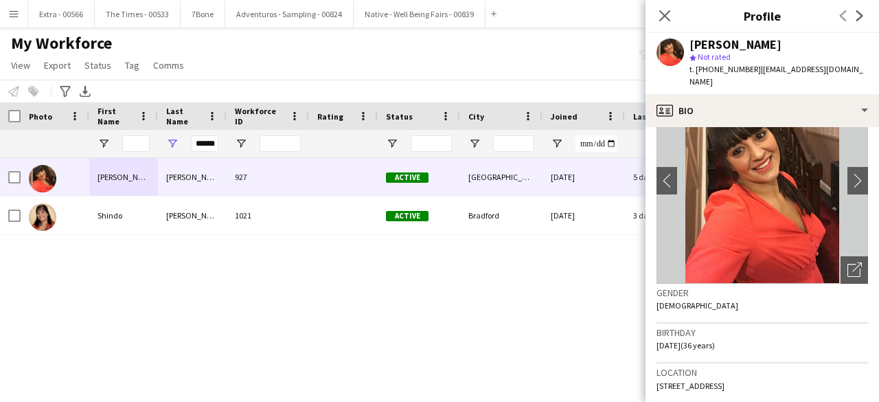
scroll to position [69, 0]
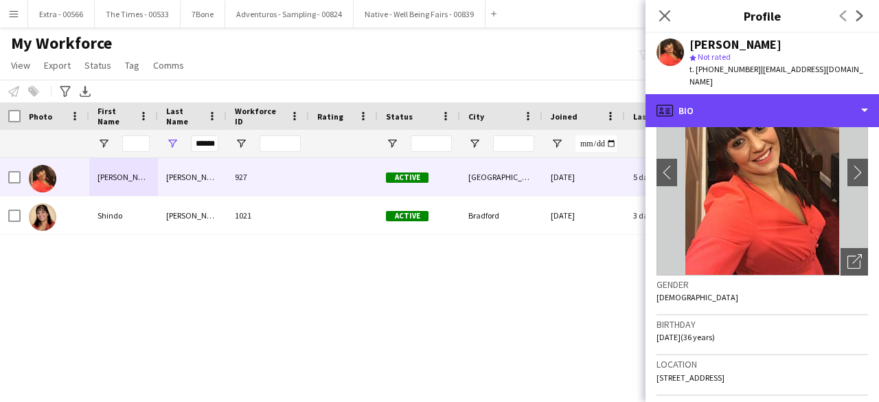
click at [797, 95] on div "profile Bio" at bounding box center [761, 110] width 233 height 33
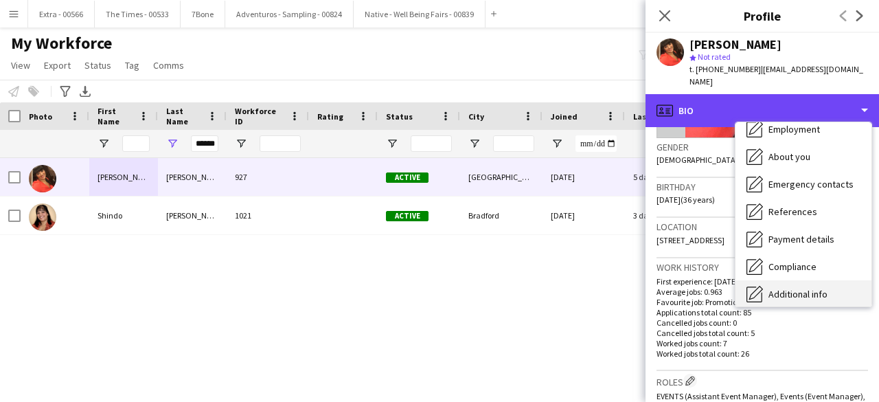
scroll to position [129, 0]
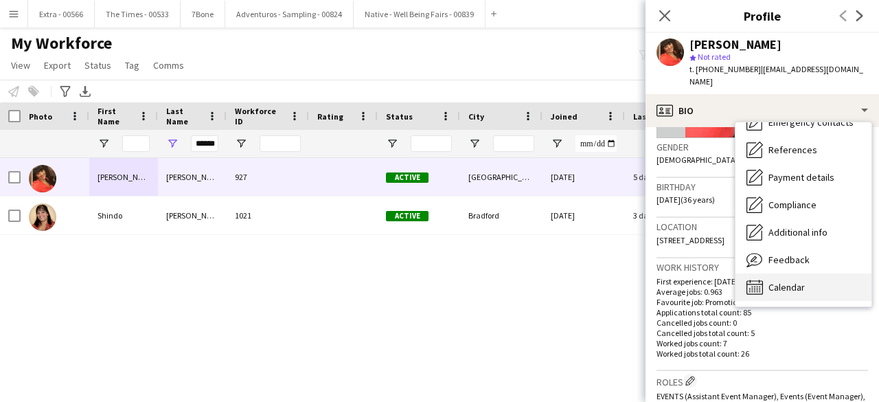
click at [781, 281] on span "Calendar" at bounding box center [786, 287] width 36 height 12
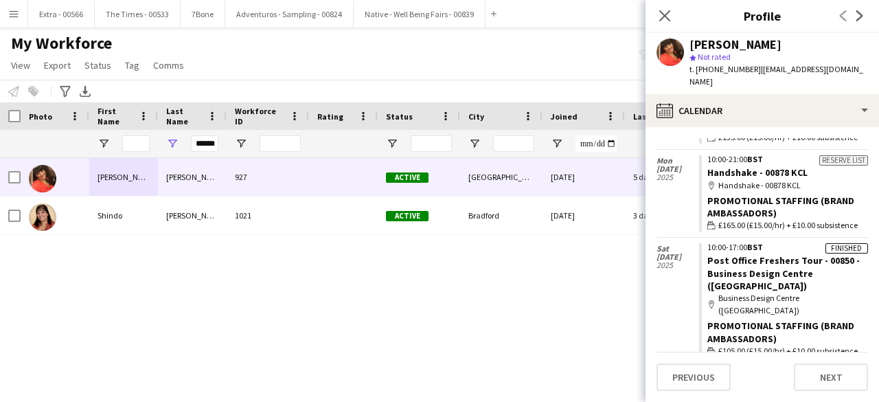
scroll to position [1239, 0]
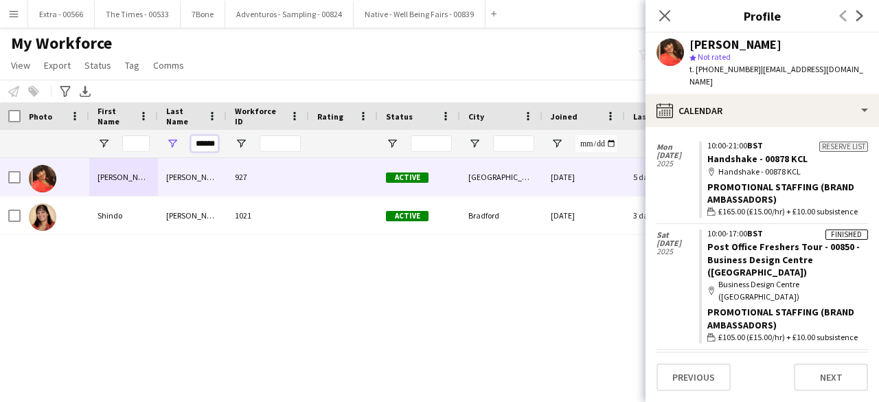
drag, startPoint x: 216, startPoint y: 141, endPoint x: 190, endPoint y: 144, distance: 26.2
click at [190, 144] on div "******" at bounding box center [192, 143] width 69 height 27
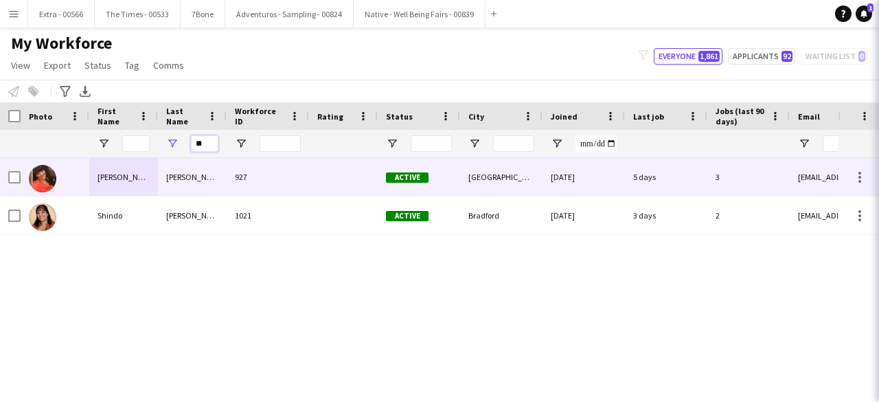
type input "*"
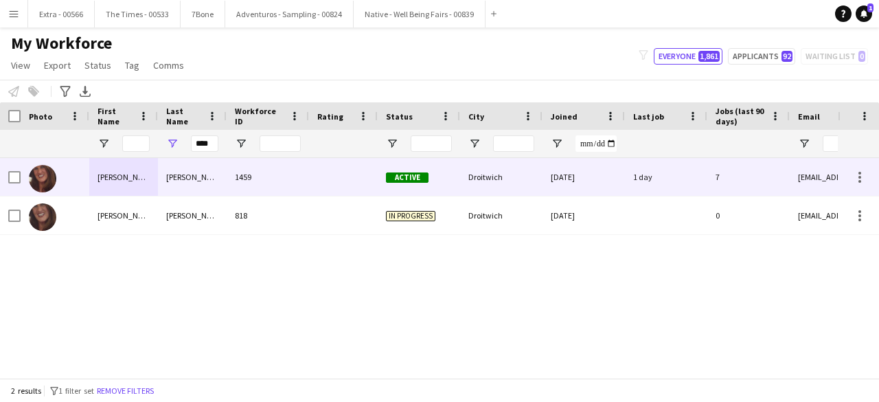
click at [173, 174] on div "Farnell" at bounding box center [192, 177] width 69 height 38
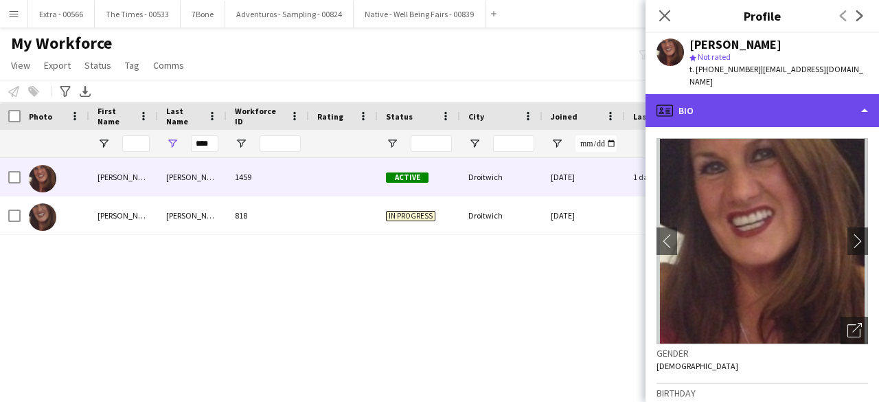
click at [866, 104] on div "profile Bio" at bounding box center [761, 110] width 233 height 33
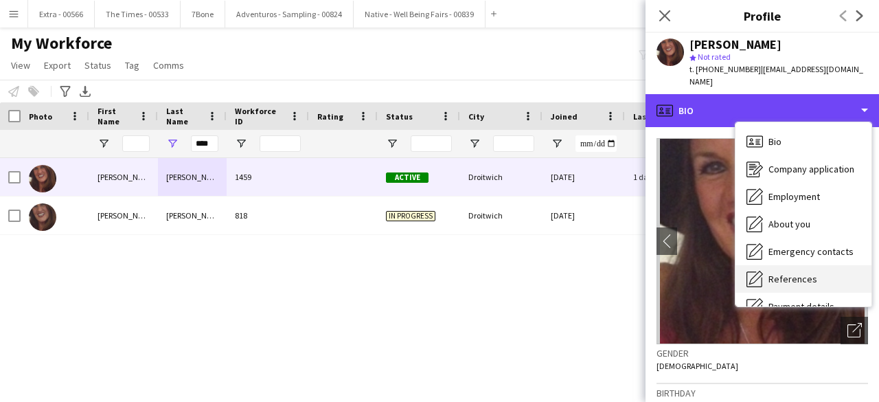
scroll to position [129, 0]
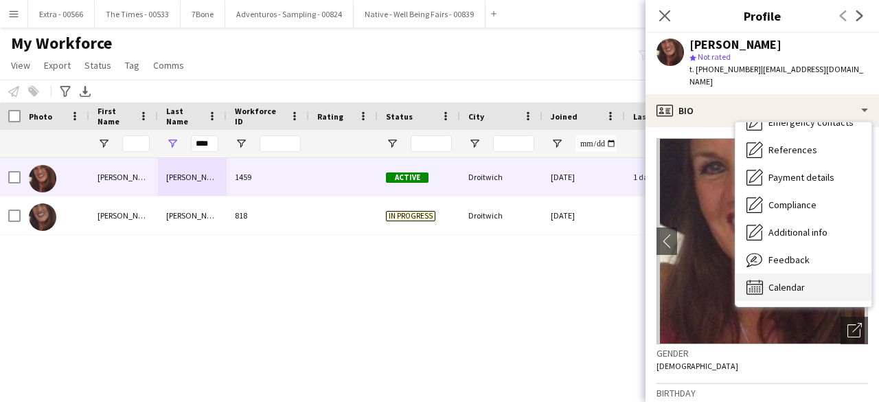
click at [819, 273] on div "Calendar Calendar" at bounding box center [803, 286] width 136 height 27
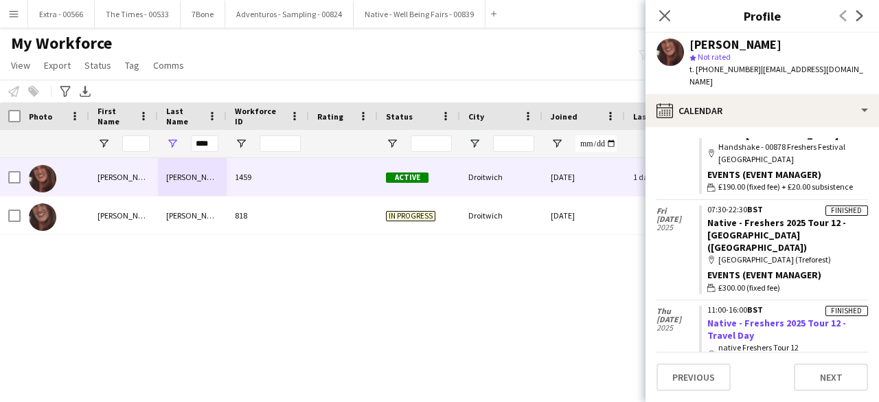
scroll to position [1483, 0]
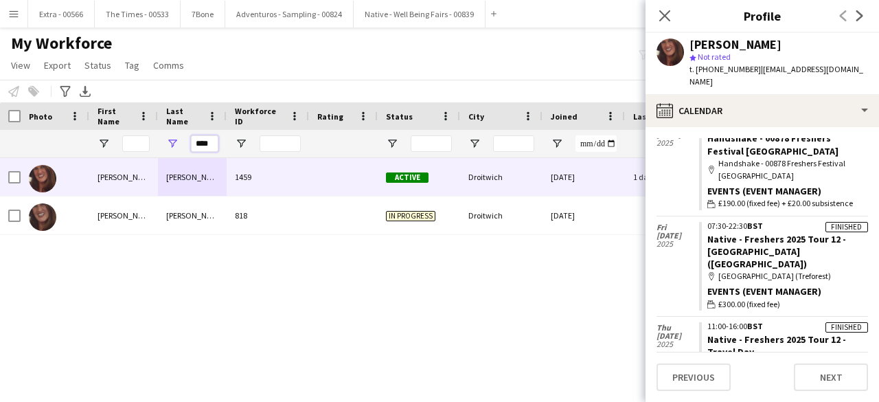
click at [190, 144] on div "****" at bounding box center [192, 143] width 69 height 27
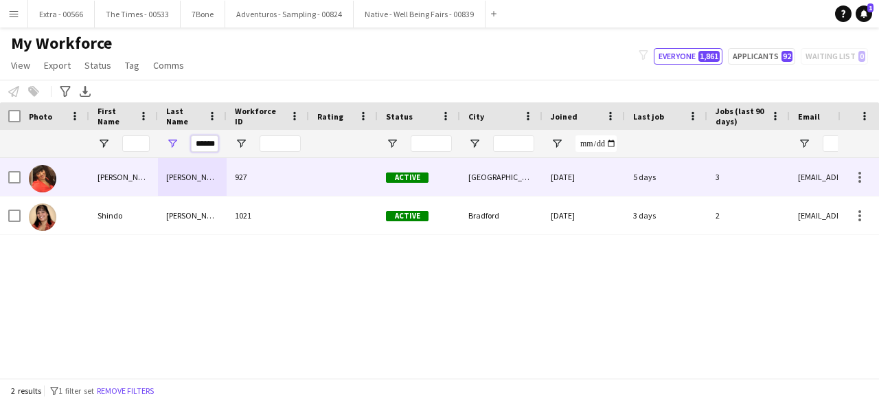
type input "******"
click at [176, 183] on div "[PERSON_NAME]" at bounding box center [192, 177] width 69 height 38
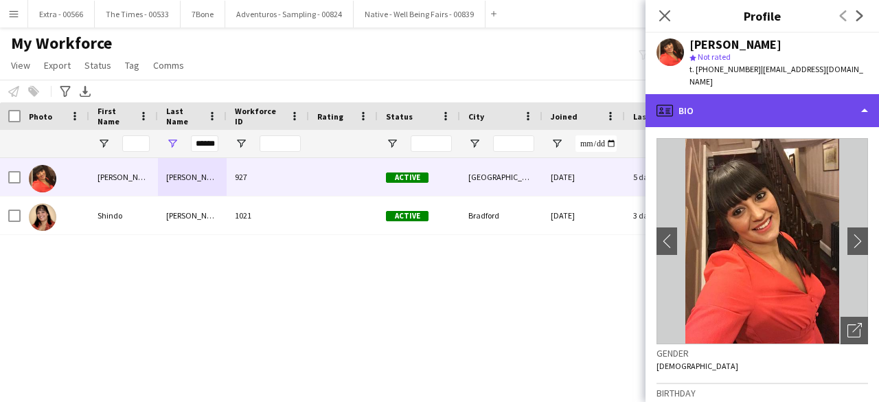
click at [872, 97] on div "profile Bio" at bounding box center [761, 110] width 233 height 33
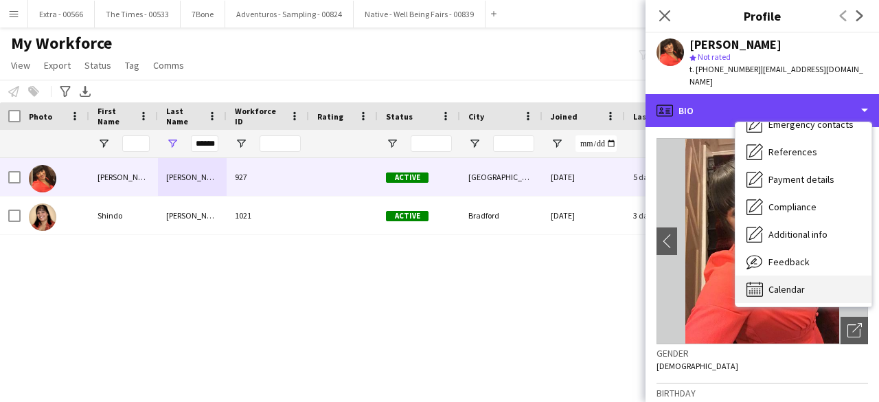
scroll to position [129, 0]
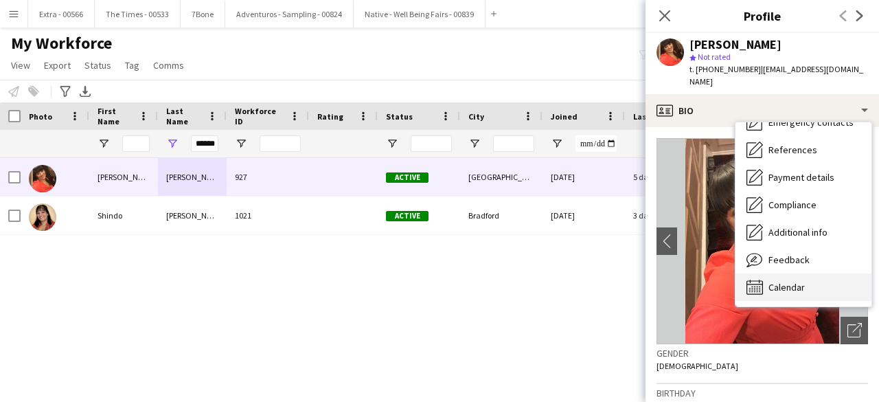
click at [762, 279] on icon "Calendar" at bounding box center [754, 287] width 16 height 16
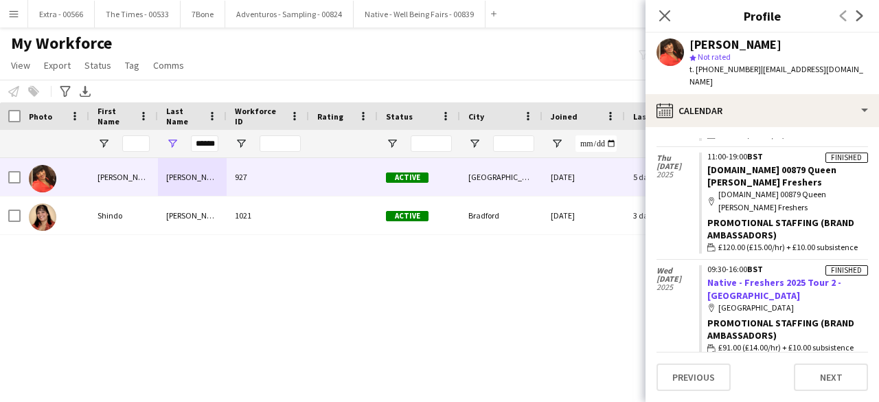
scroll to position [1305, 0]
